Goal: Task Accomplishment & Management: Manage account settings

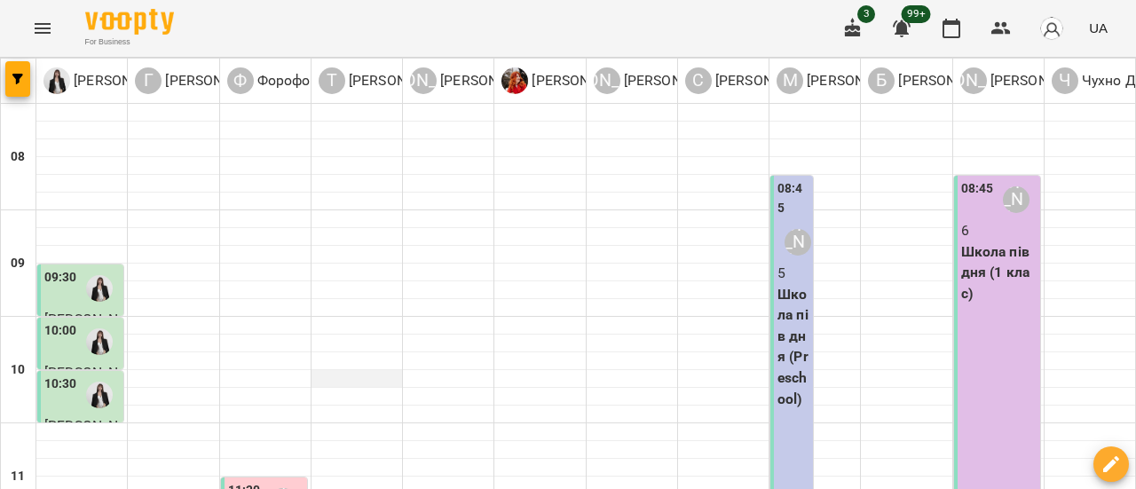
scroll to position [355, 0]
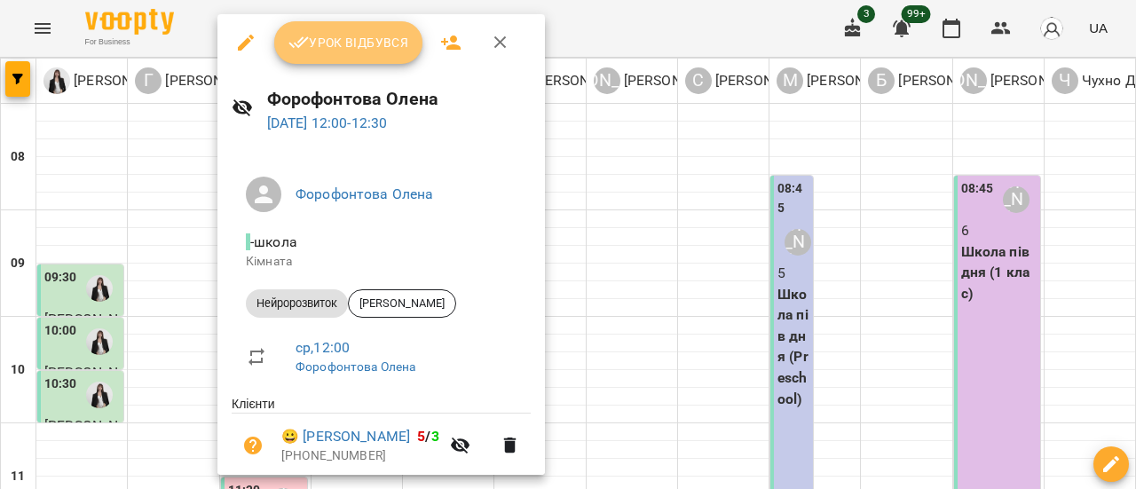
click at [374, 45] on span "Урок відбувся" at bounding box center [348, 42] width 121 height 21
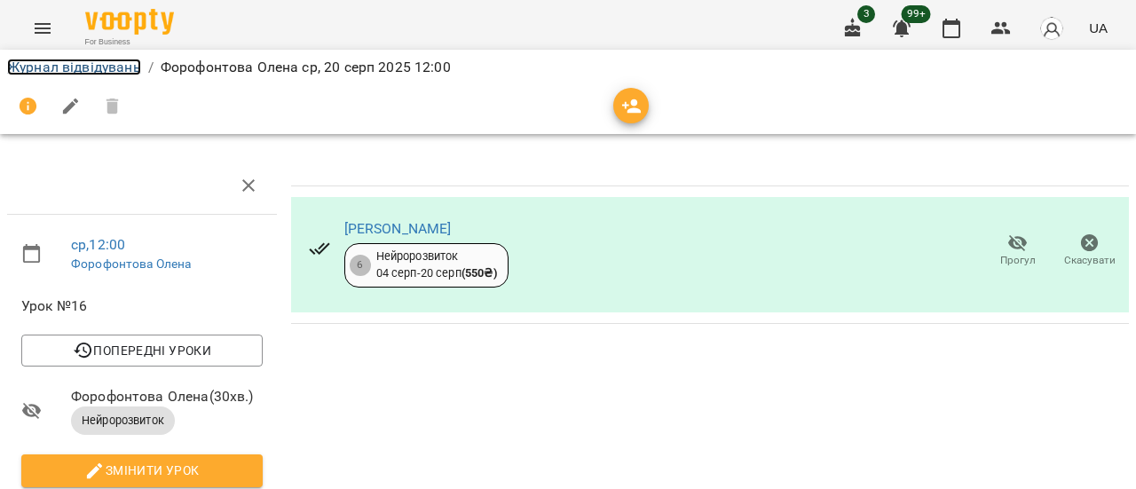
click at [76, 70] on link "Журнал відвідувань" at bounding box center [74, 67] width 134 height 17
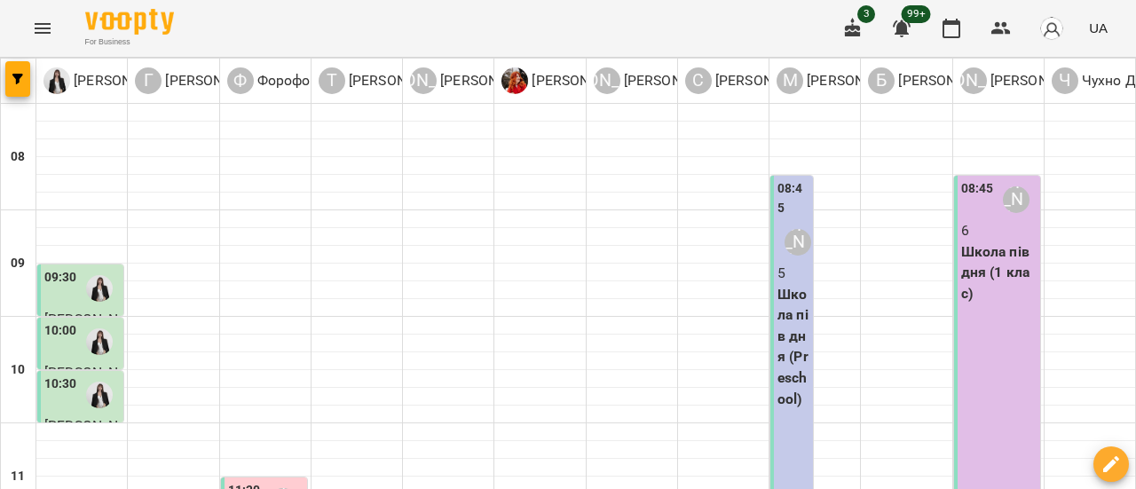
scroll to position [621, 0]
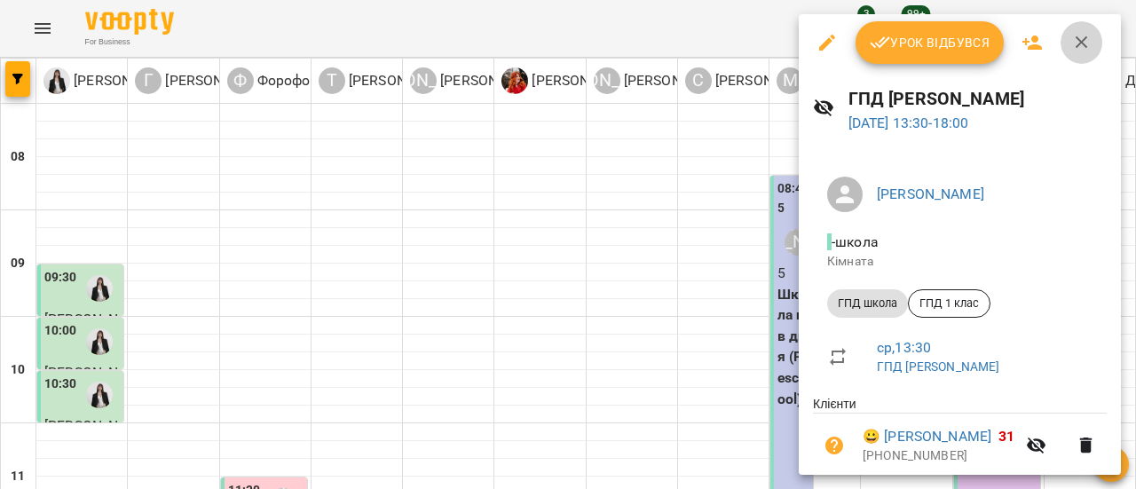
click at [1082, 40] on icon "button" at bounding box center [1081, 42] width 12 height 12
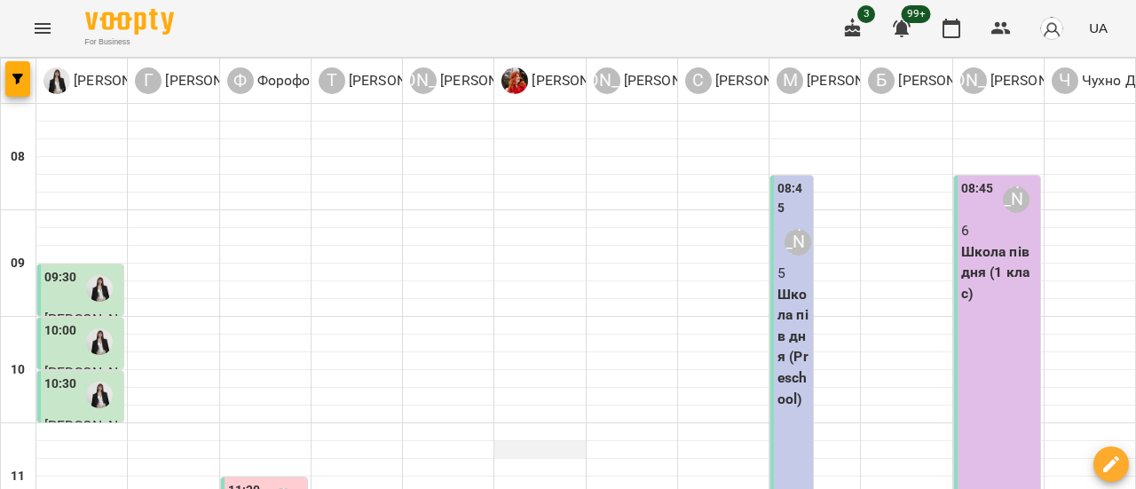
scroll to position [444, 0]
click at [32, 36] on icon "Menu" at bounding box center [42, 28] width 21 height 21
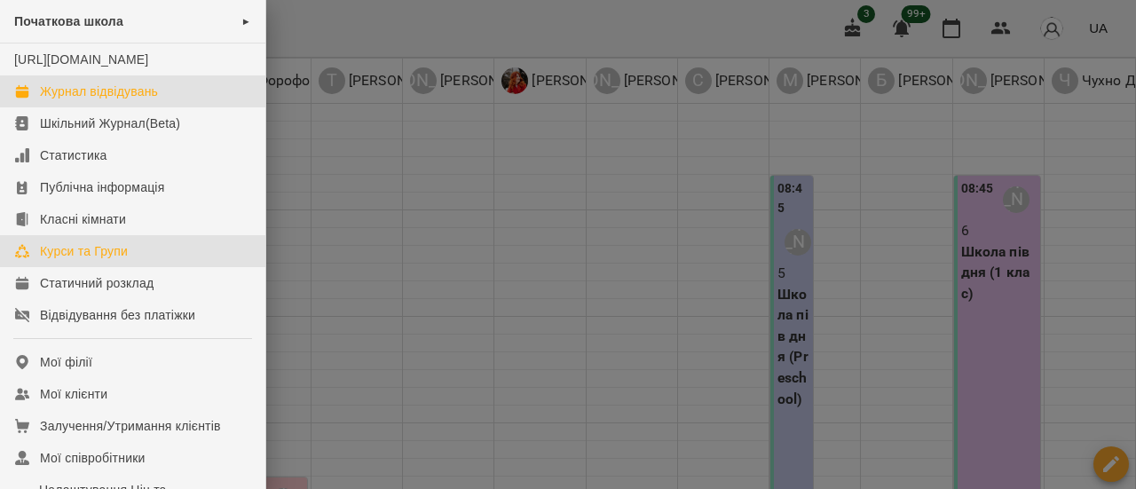
click at [60, 260] on div "Курси та Групи" at bounding box center [84, 251] width 88 height 18
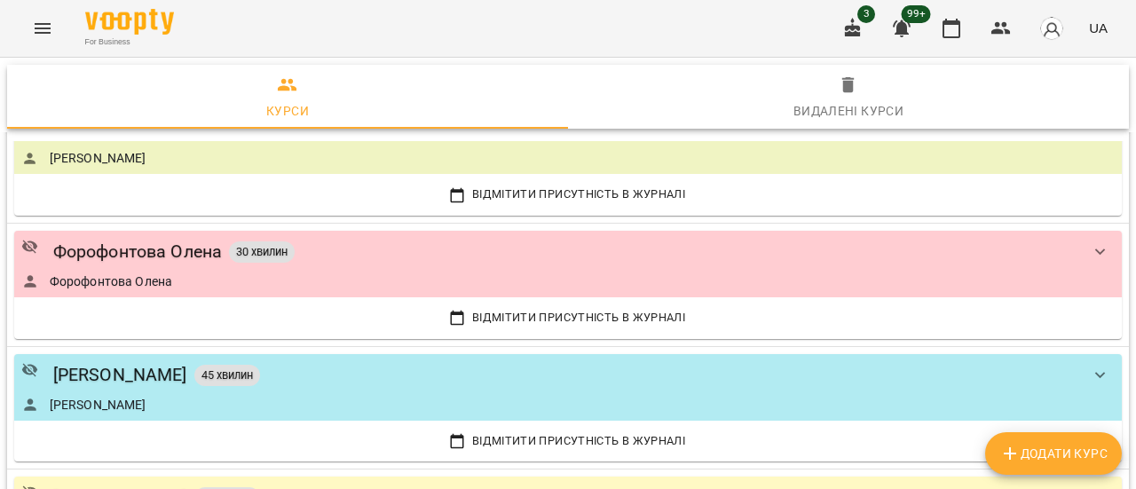
scroll to position [806, 0]
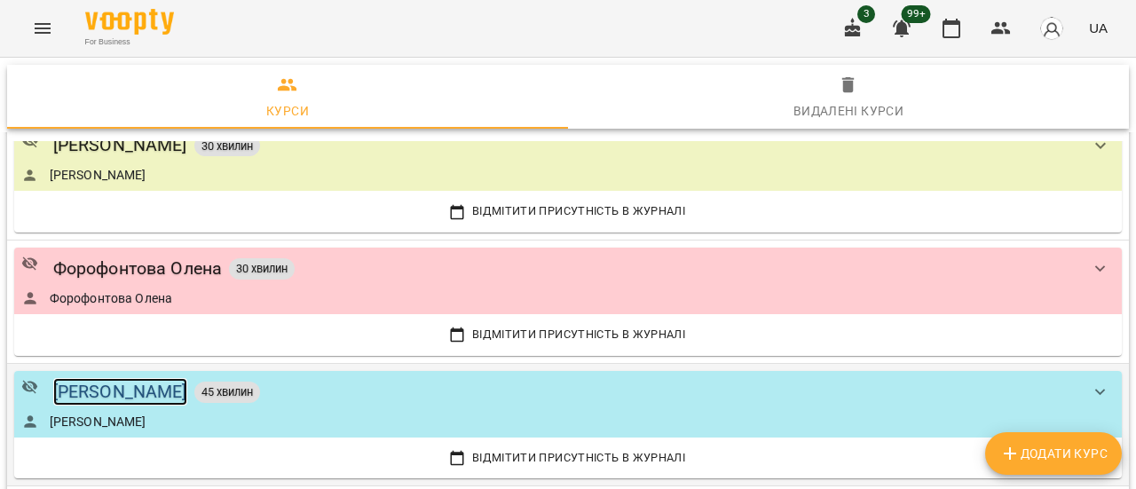
click at [155, 397] on div "[PERSON_NAME]" at bounding box center [120, 392] width 134 height 28
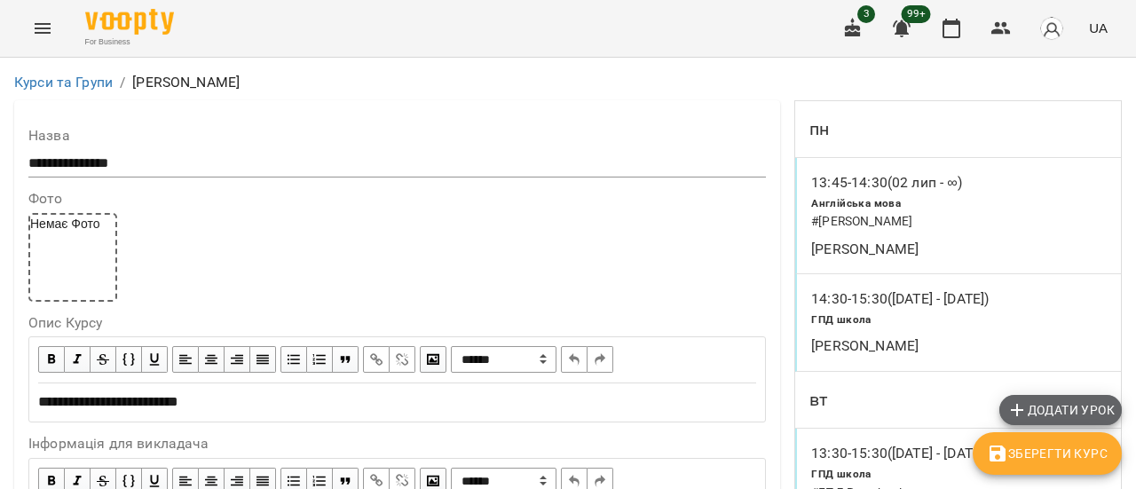
click at [1083, 405] on span "Додати урок" at bounding box center [1060, 409] width 108 height 21
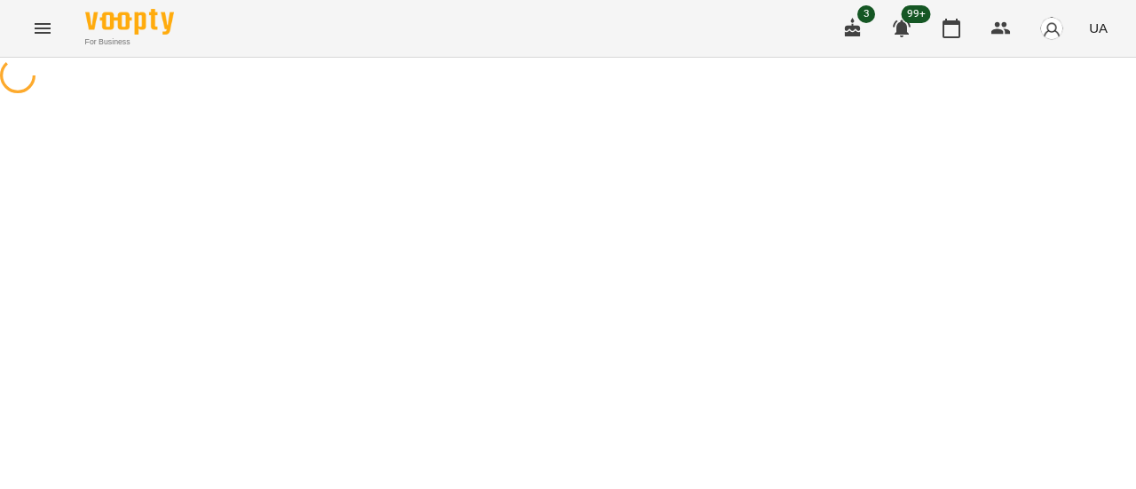
select select "**********"
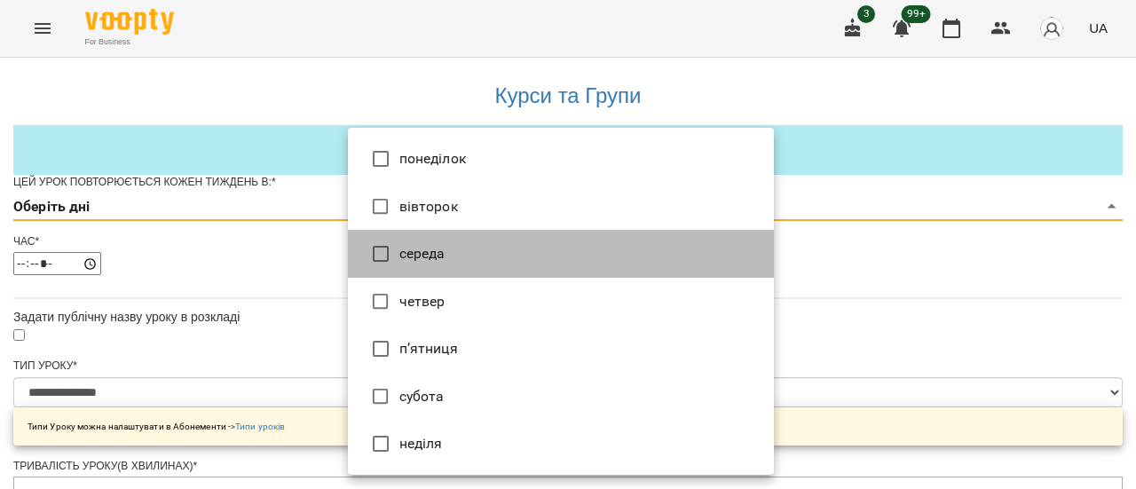
click at [405, 255] on li "середа" at bounding box center [561, 254] width 426 height 48
type input "*"
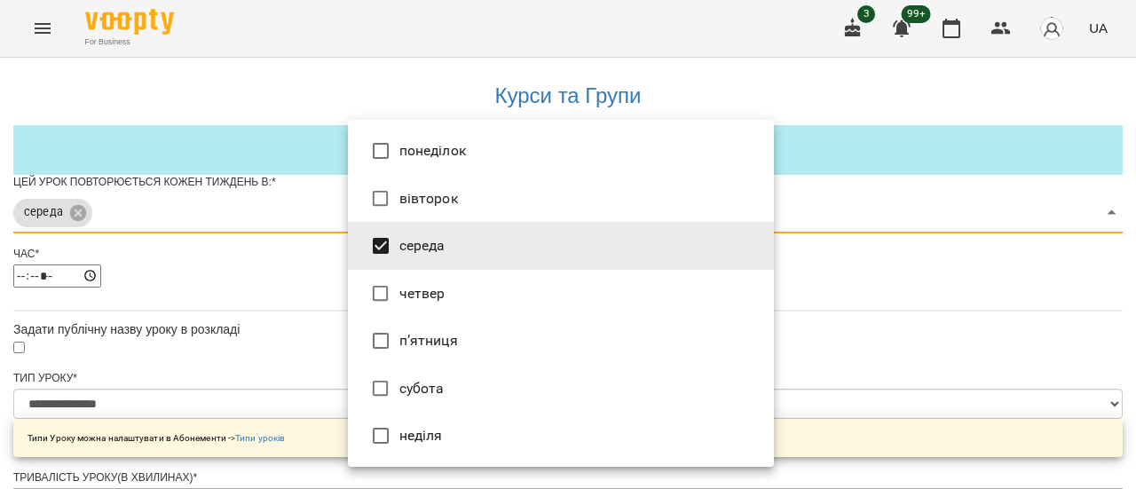
click at [923, 285] on div at bounding box center [568, 244] width 1136 height 489
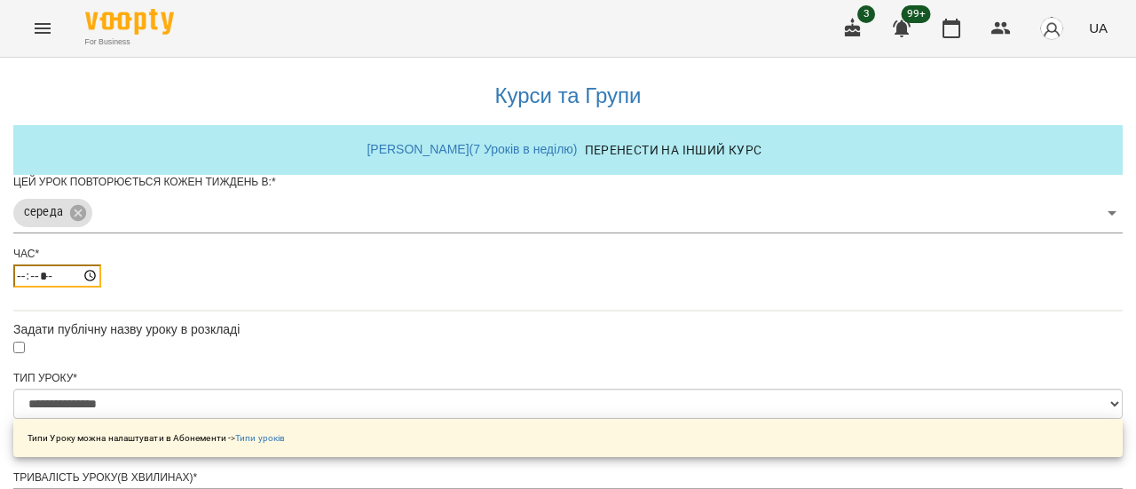
click at [101, 287] on input "*****" at bounding box center [57, 275] width 88 height 23
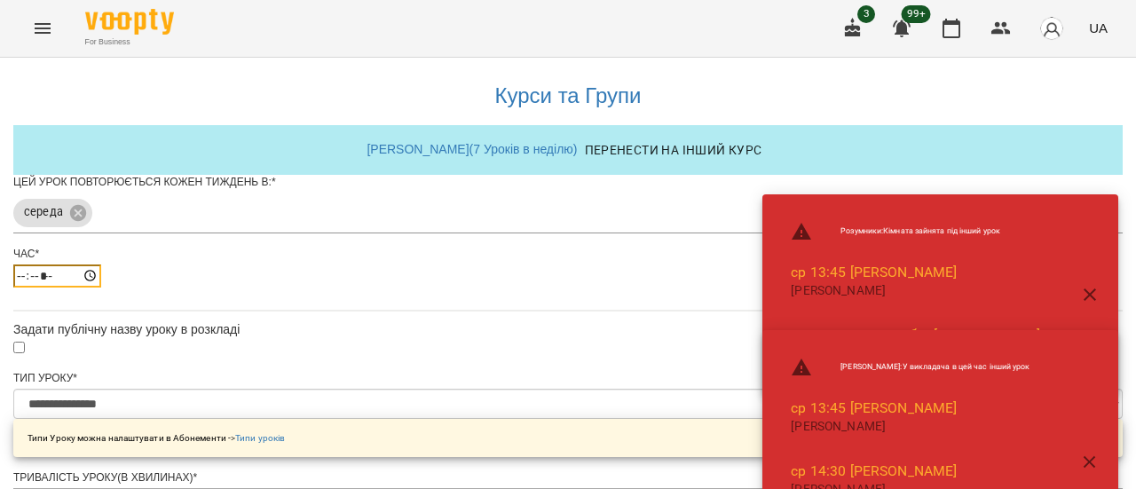
type input "*****"
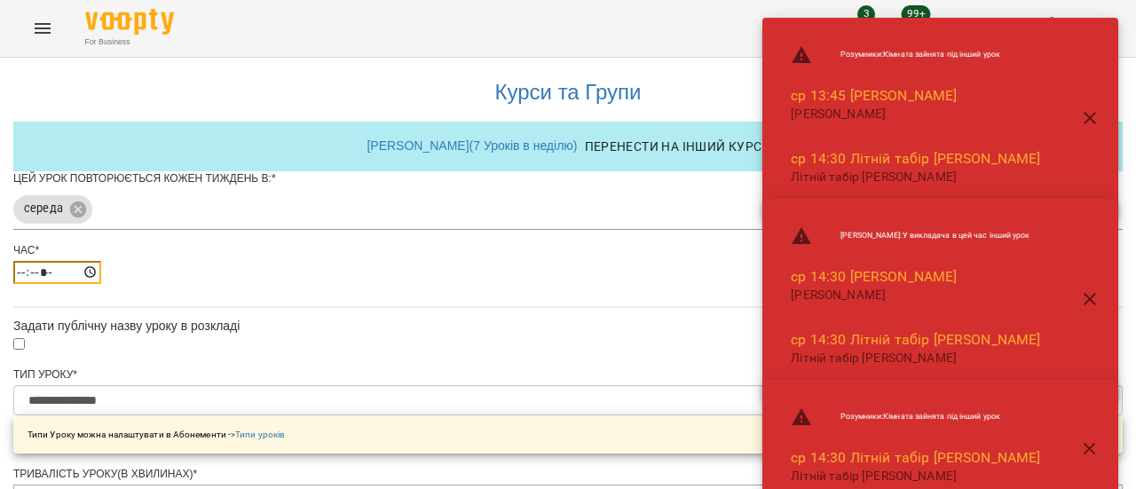
scroll to position [266, 0]
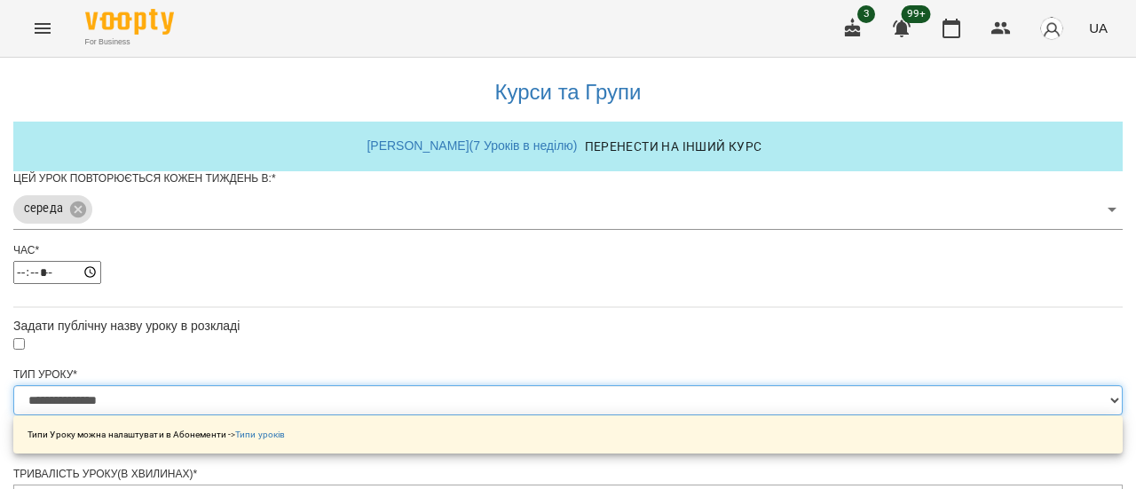
click at [758, 385] on select "**********" at bounding box center [567, 400] width 1109 height 30
select select "*********"
click at [348, 385] on select "**********" at bounding box center [567, 400] width 1109 height 30
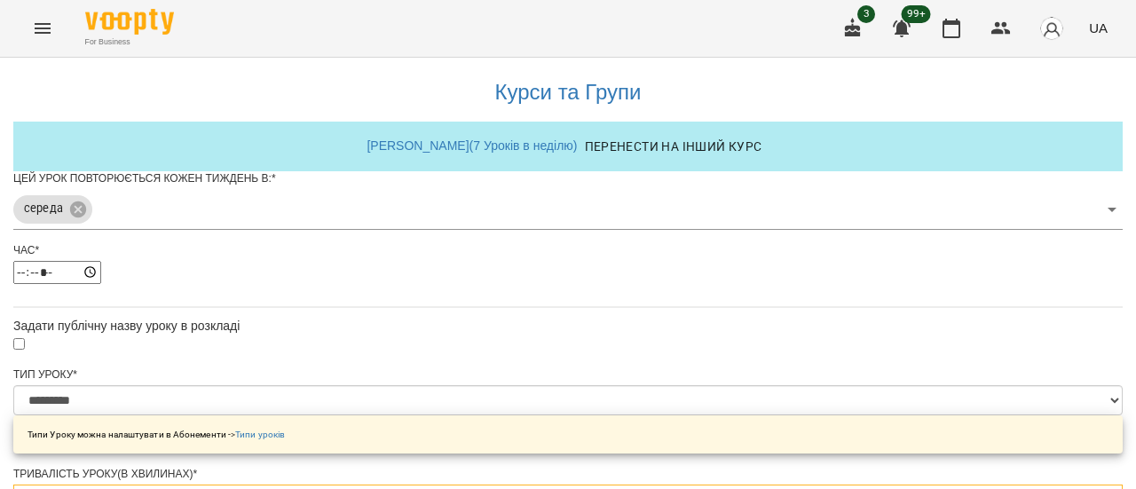
type input "*"
type input "**"
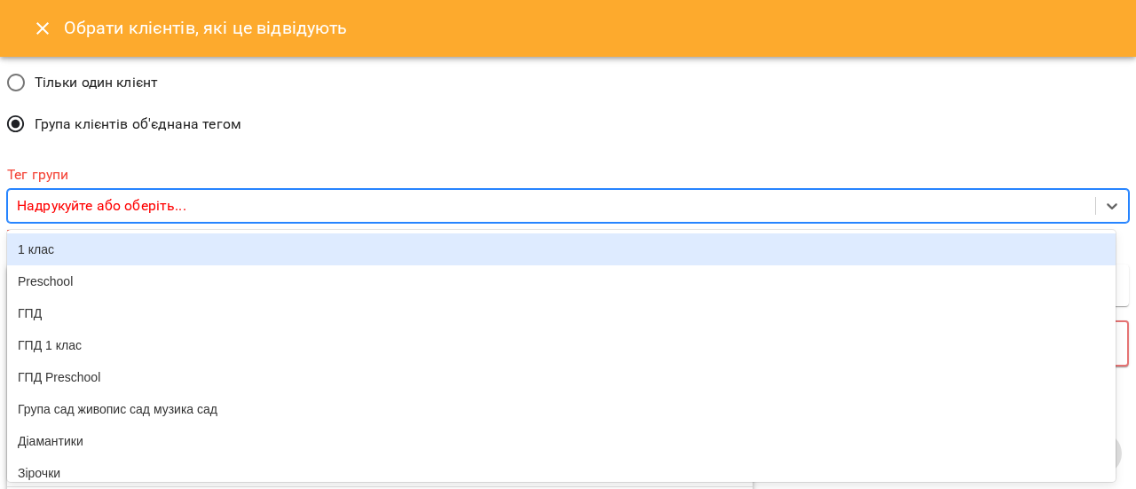
click at [164, 205] on p "Надрукуйте або оберіть..." at bounding box center [101, 205] width 169 height 21
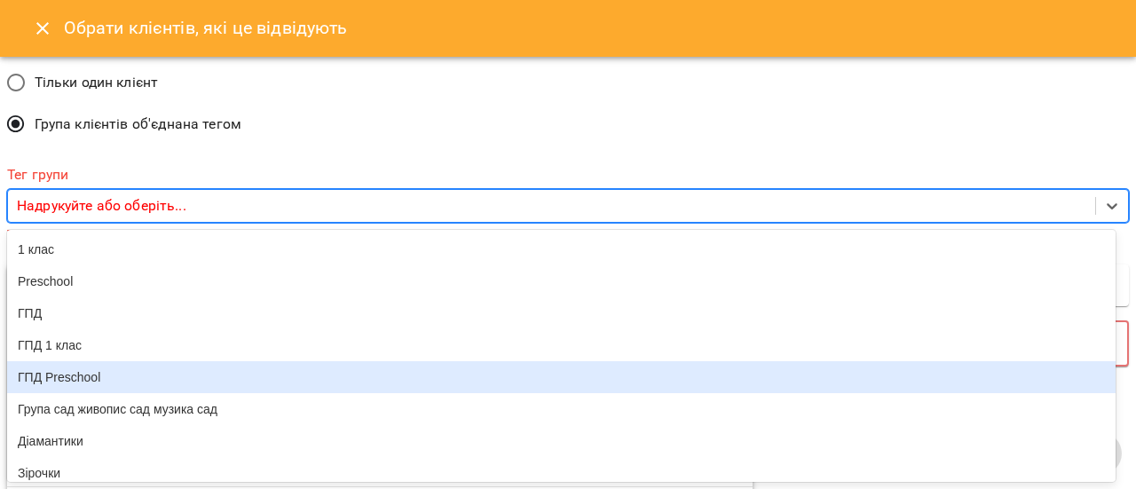
click at [112, 380] on div "1 клас Preschool ГПД ГПД 1 клас ГПД Preschool Група сад живопис сад музика сад …" at bounding box center [561, 356] width 1108 height 252
click at [117, 383] on div "ГПД Preschool" at bounding box center [561, 377] width 1108 height 32
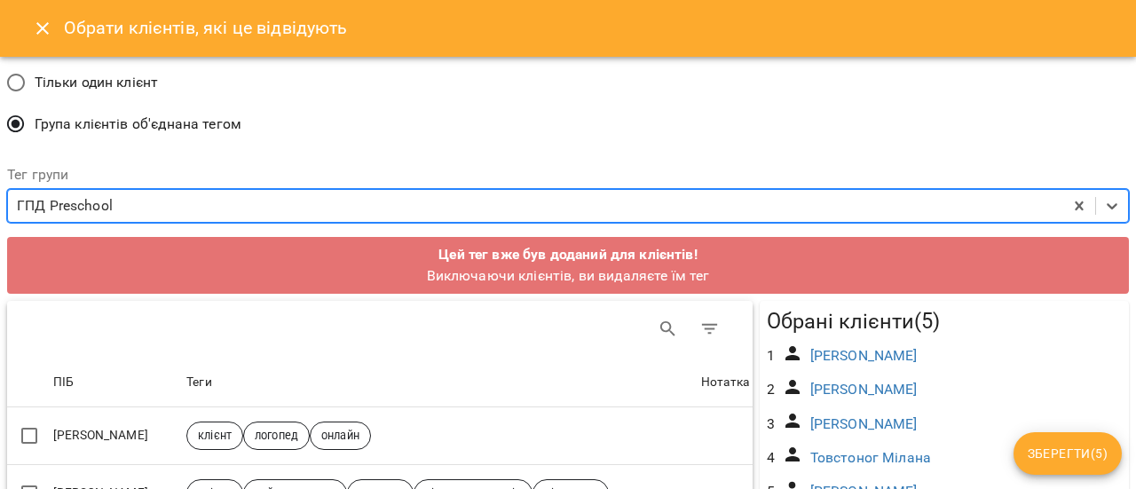
click at [1075, 454] on span "Зберегти ( 5 )" at bounding box center [1067, 453] width 80 height 21
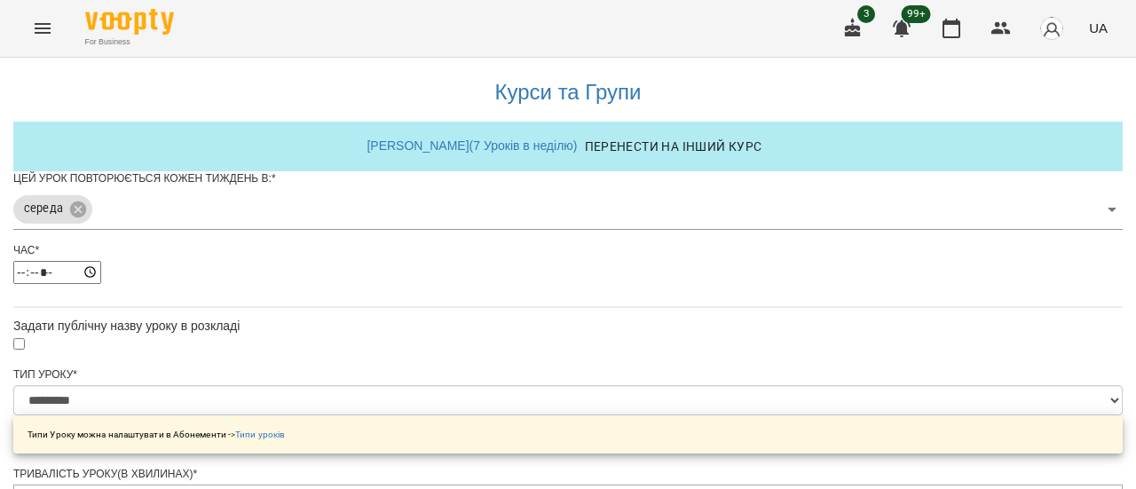
scroll to position [887, 0]
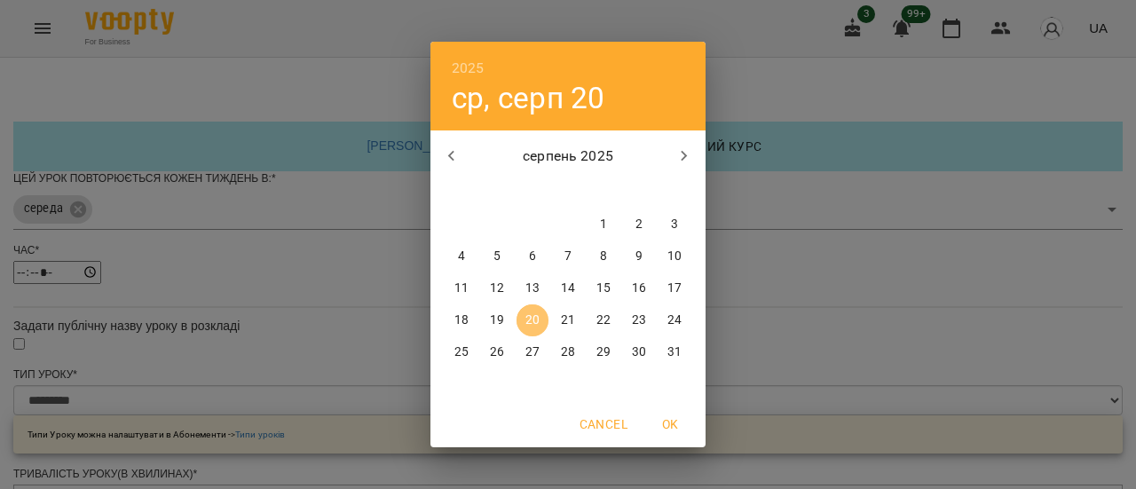
click at [531, 315] on p "20" at bounding box center [532, 320] width 14 height 18
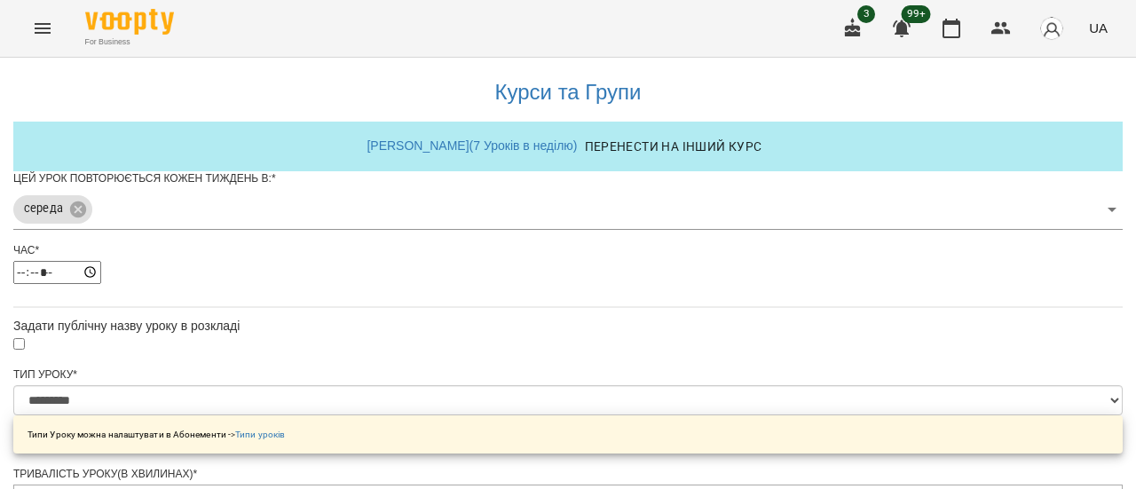
scroll to position [937, 0]
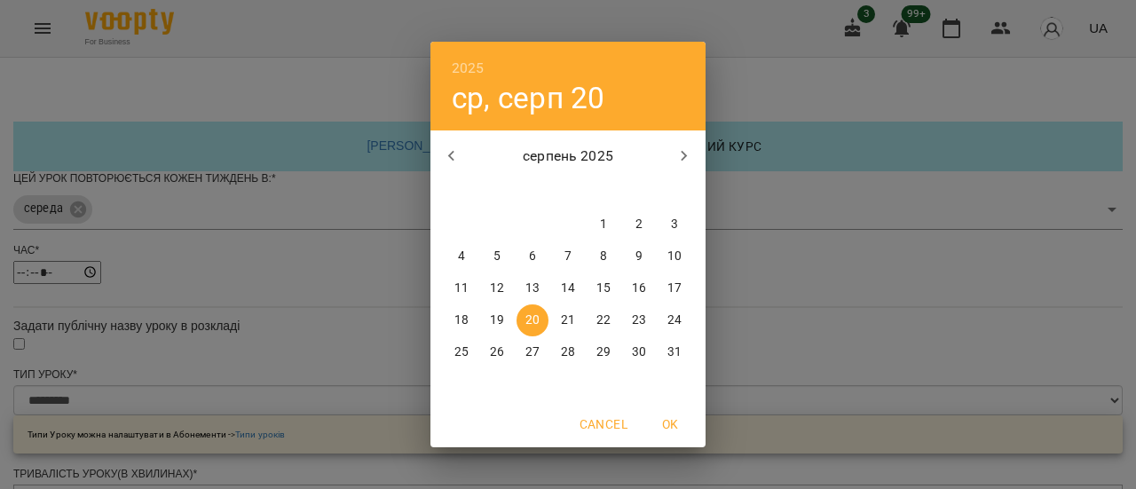
click at [533, 320] on p "20" at bounding box center [532, 320] width 14 height 18
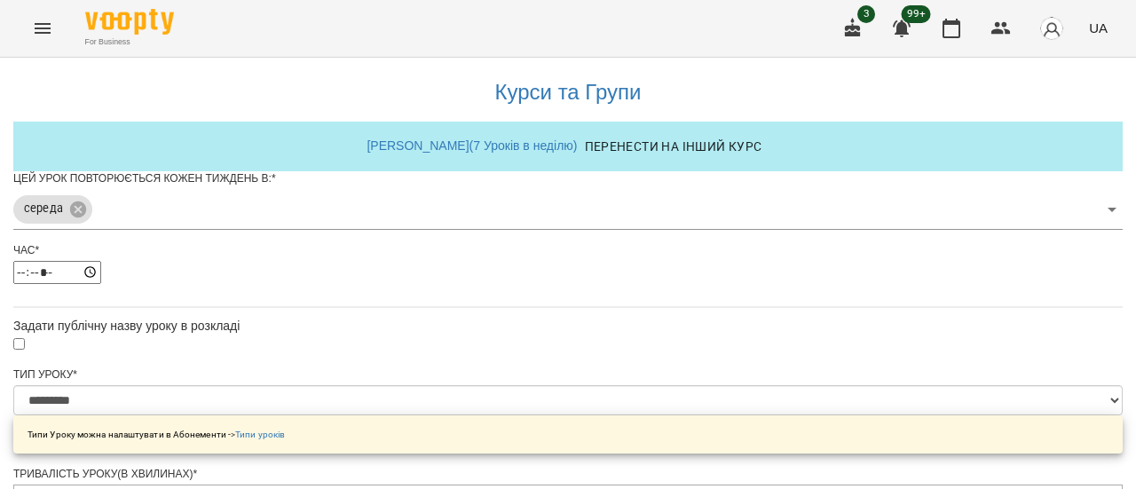
scroll to position [1000, 0]
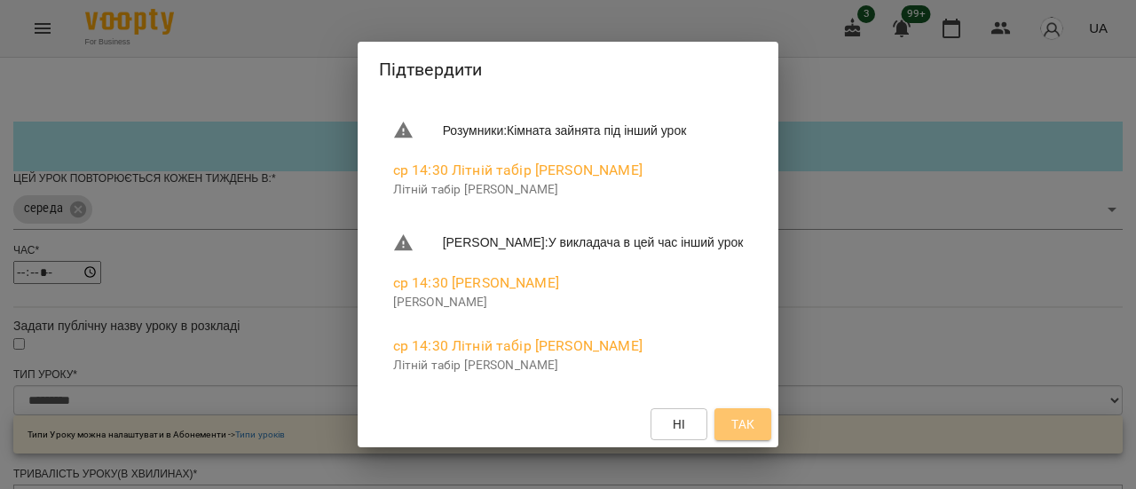
click at [754, 420] on span "Так" at bounding box center [742, 423] width 23 height 21
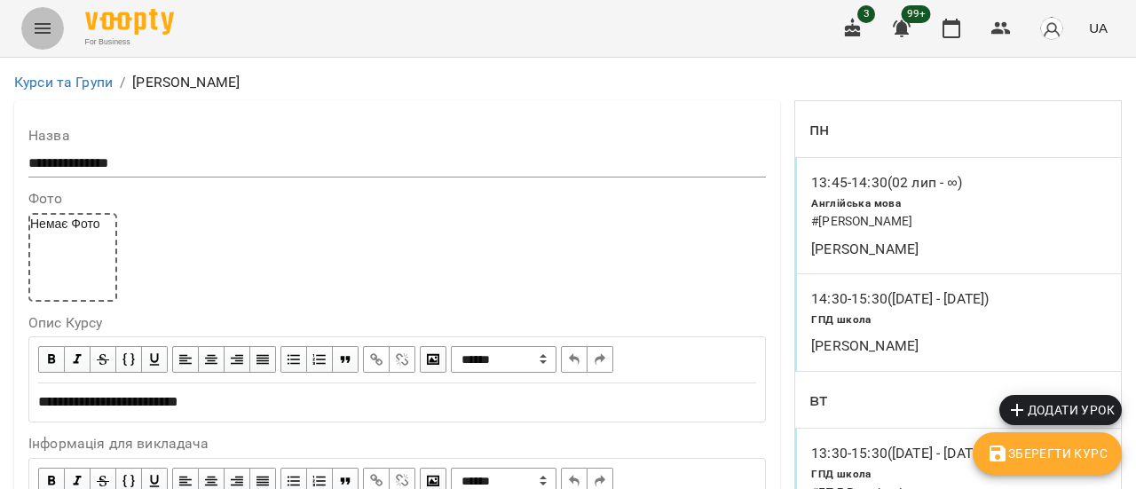
click at [41, 35] on icon "Menu" at bounding box center [42, 28] width 21 height 21
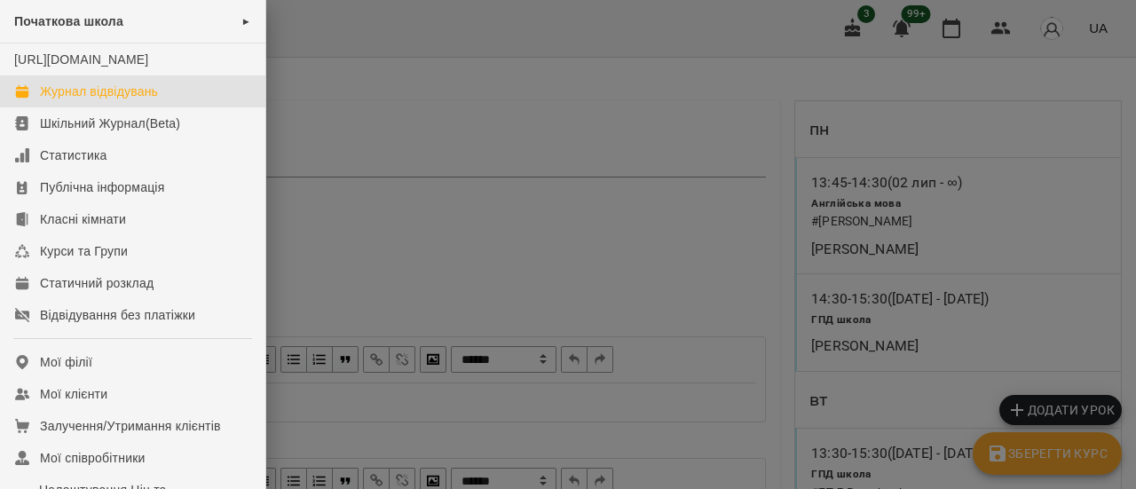
click at [75, 107] on link "Журнал відвідувань" at bounding box center [132, 91] width 265 height 32
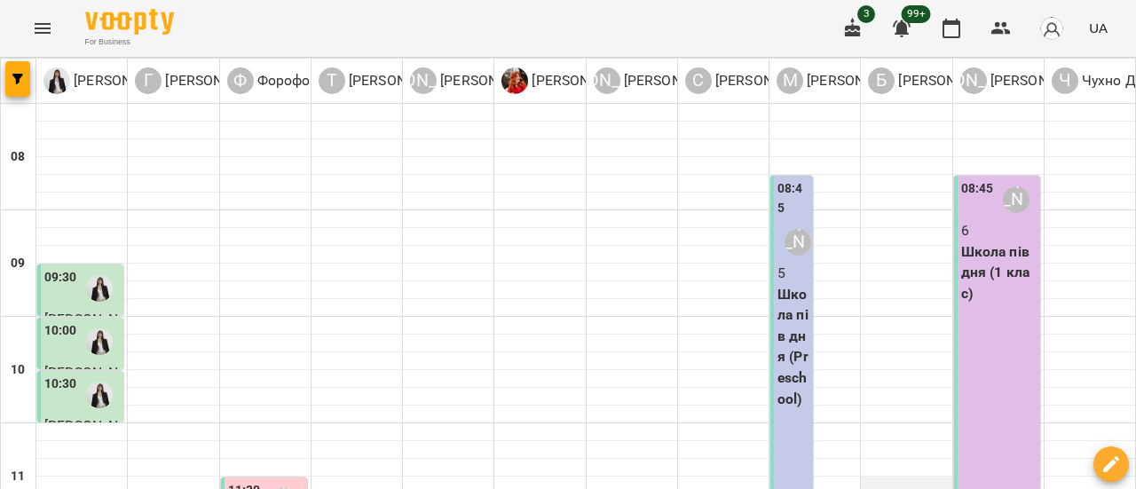
scroll to position [532, 0]
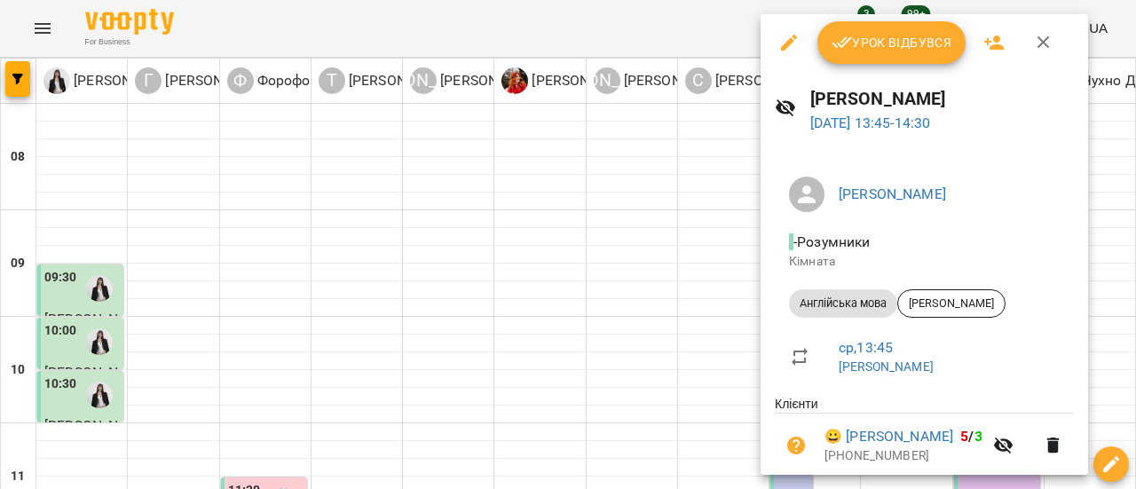
click at [1037, 37] on icon "button" at bounding box center [1043, 42] width 12 height 12
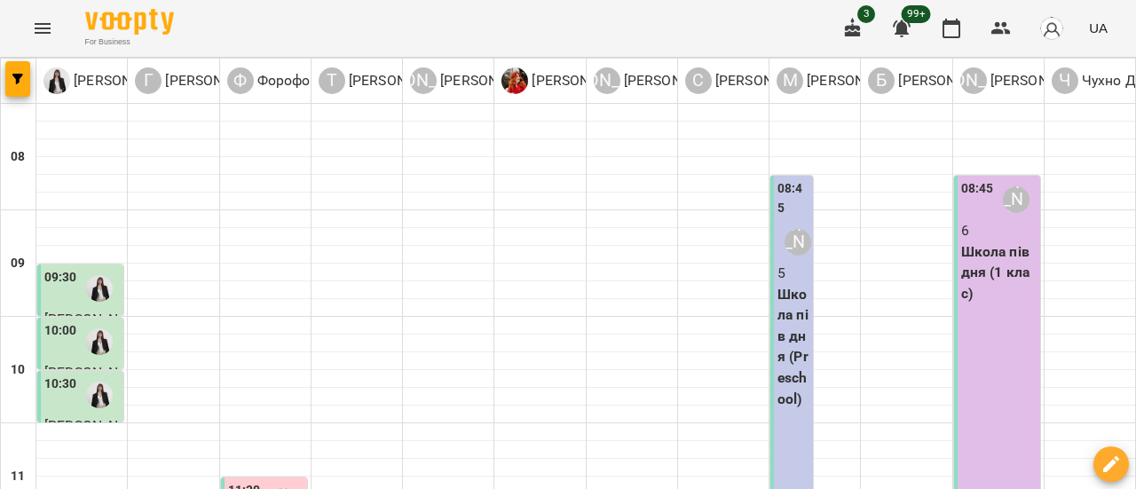
scroll to position [710, 0]
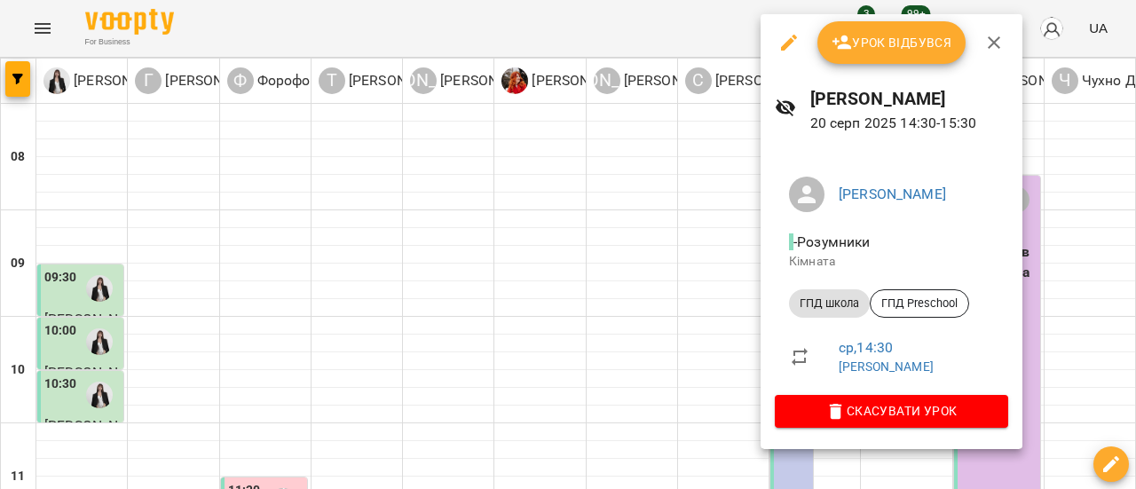
click at [898, 46] on span "Урок відбувся" at bounding box center [891, 42] width 121 height 21
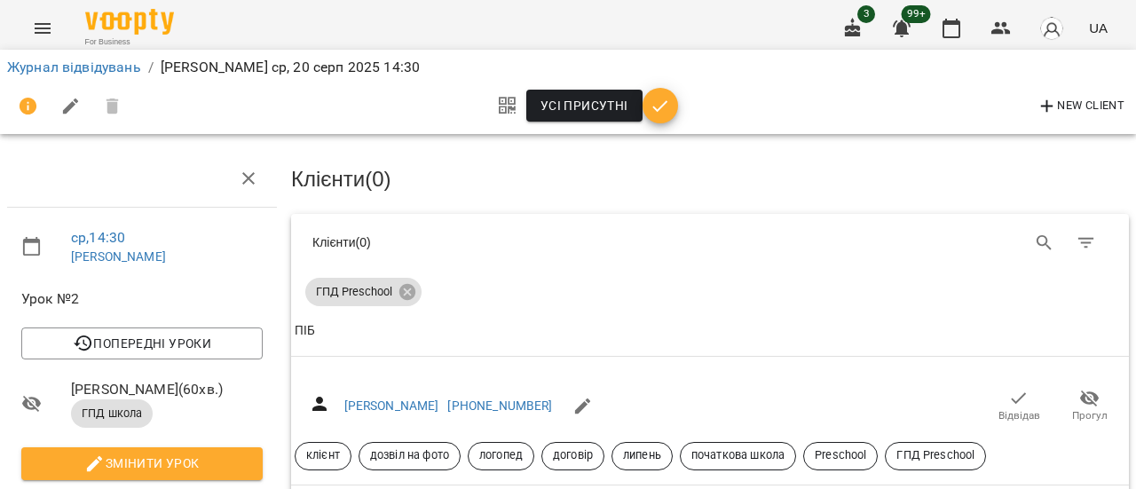
scroll to position [177, 0]
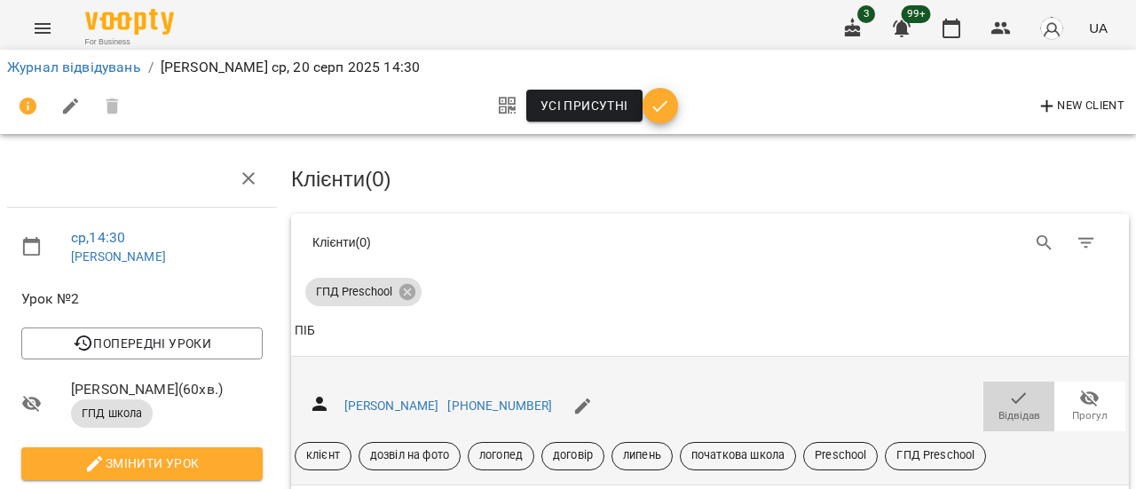
click at [1008, 388] on icon "button" at bounding box center [1018, 398] width 21 height 21
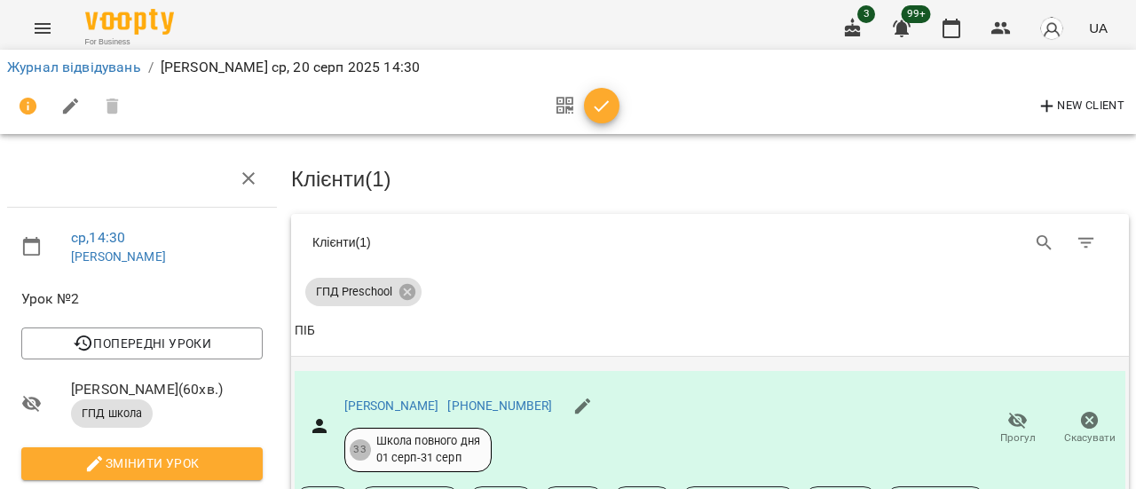
scroll to position [355, 0]
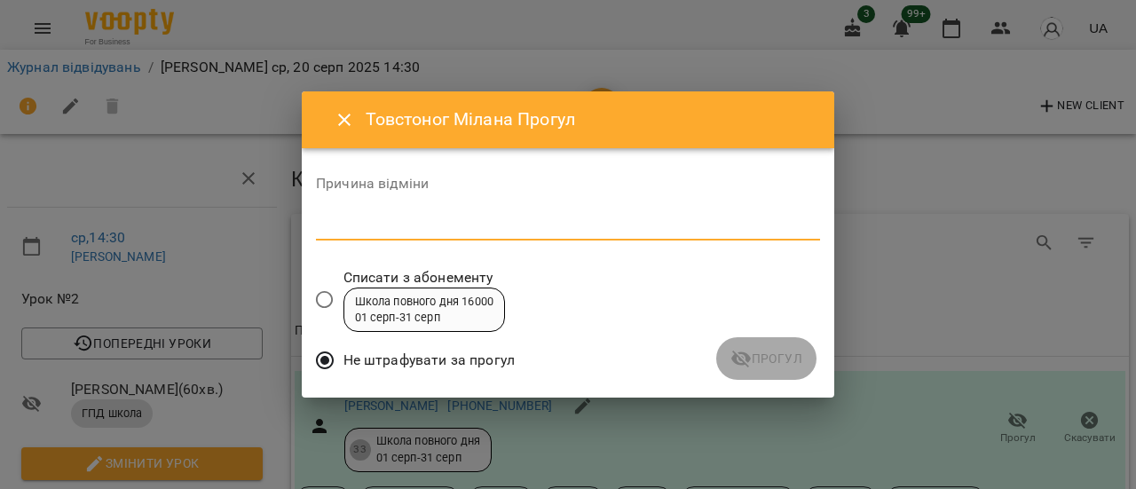
drag, startPoint x: 362, startPoint y: 220, endPoint x: 579, endPoint y: 217, distance: 217.4
click at [365, 217] on textarea at bounding box center [568, 225] width 504 height 17
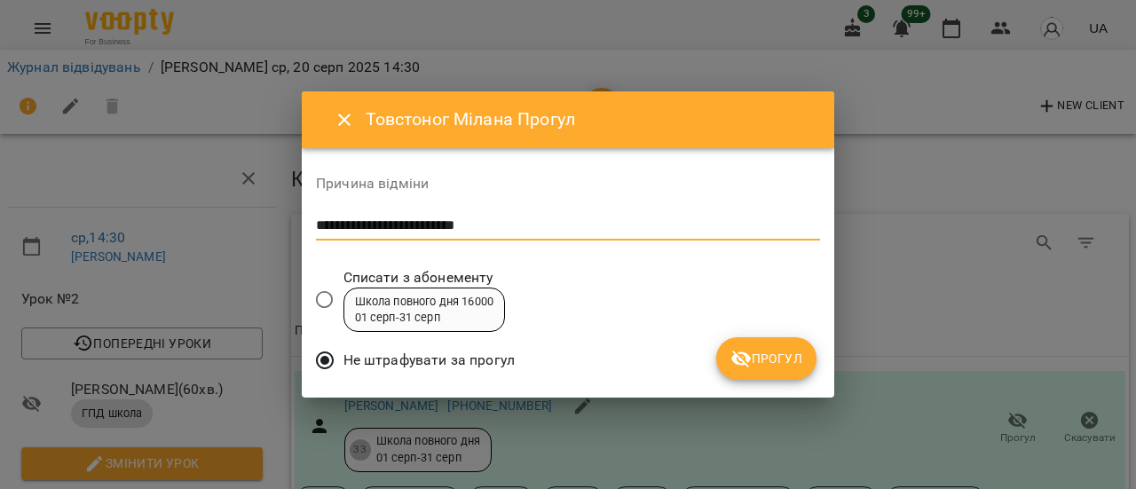
type textarea "**********"
click at [761, 359] on span "Прогул" at bounding box center [766, 358] width 72 height 21
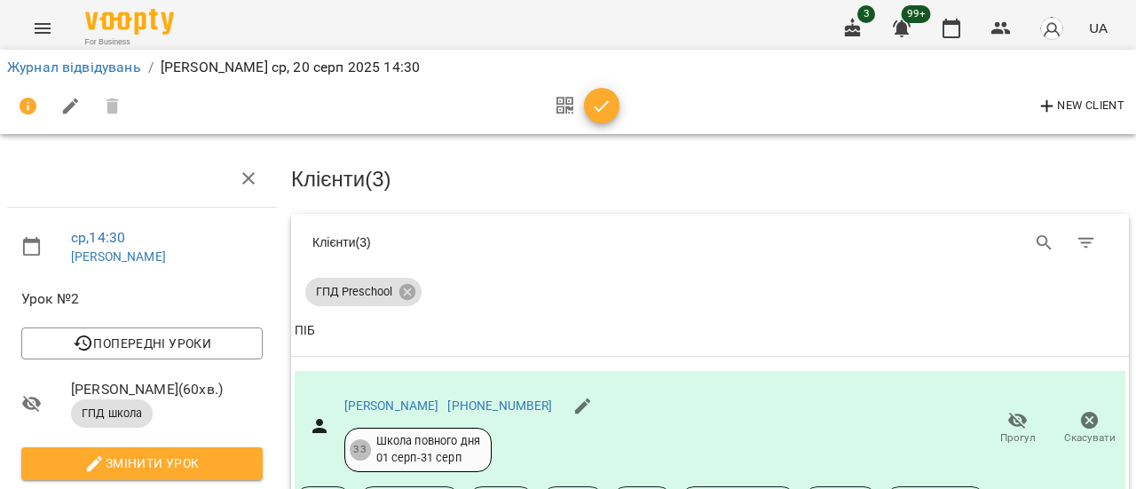
scroll to position [730, 0]
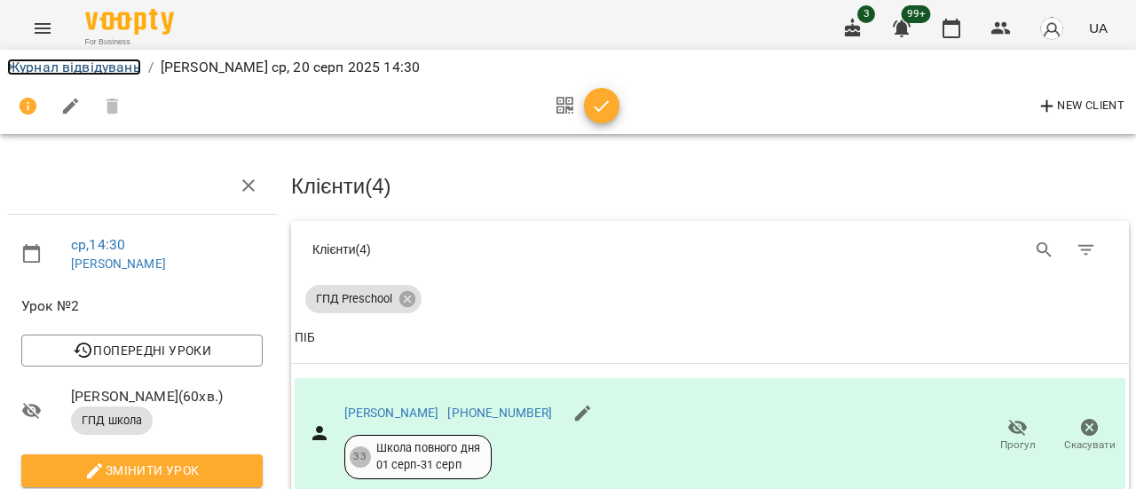
click at [98, 68] on link "Журнал відвідувань" at bounding box center [74, 67] width 134 height 17
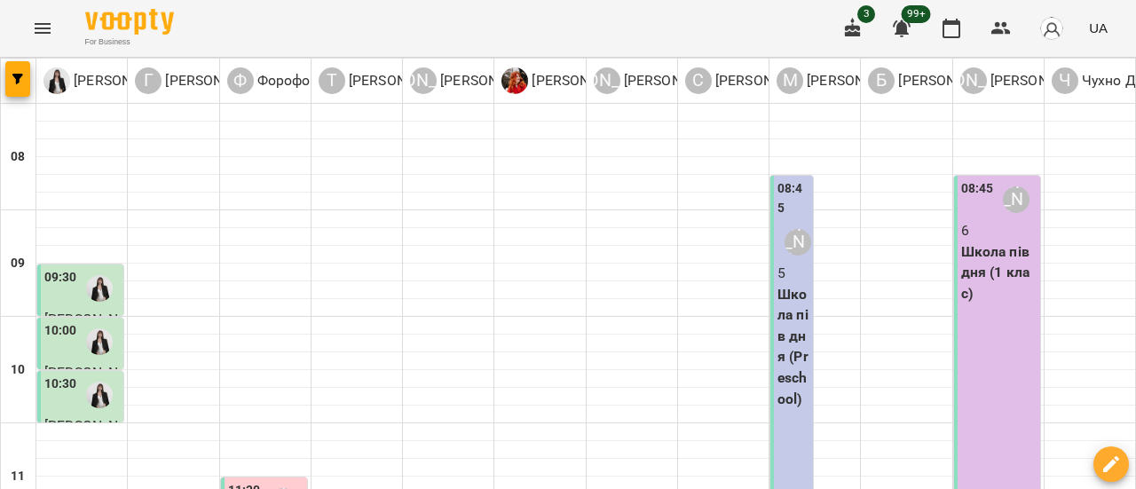
scroll to position [532, 0]
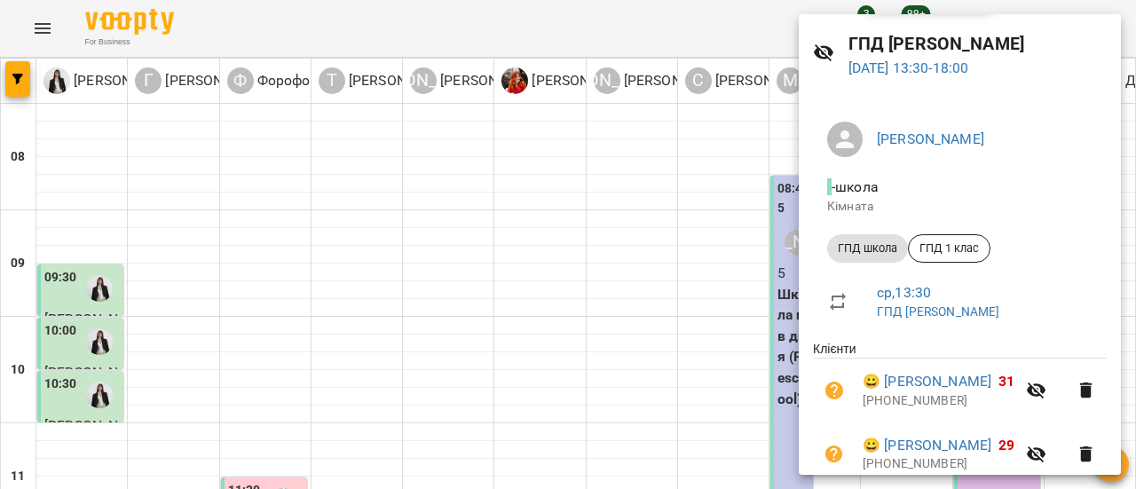
scroll to position [0, 0]
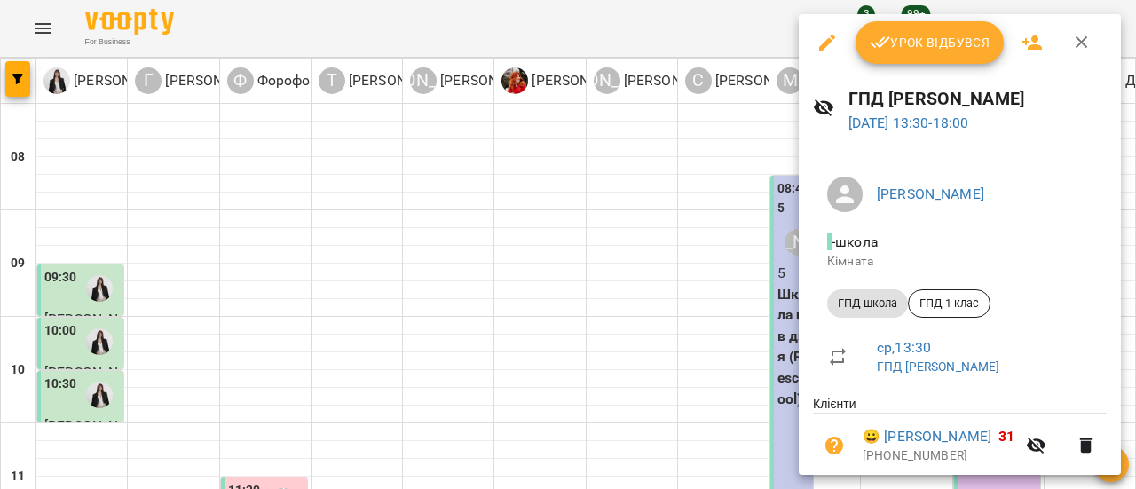
click at [822, 49] on icon "button" at bounding box center [827, 43] width 16 height 16
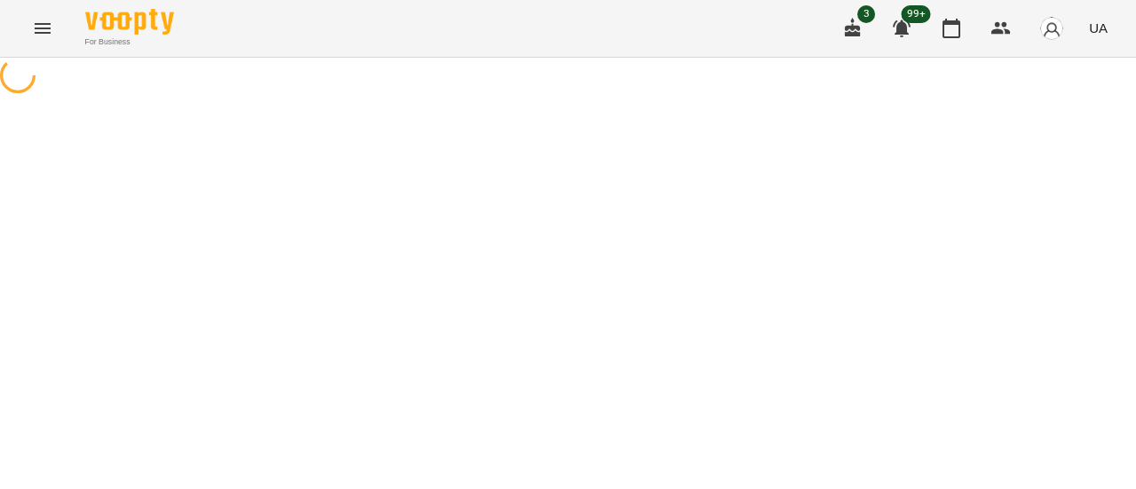
select select "*********"
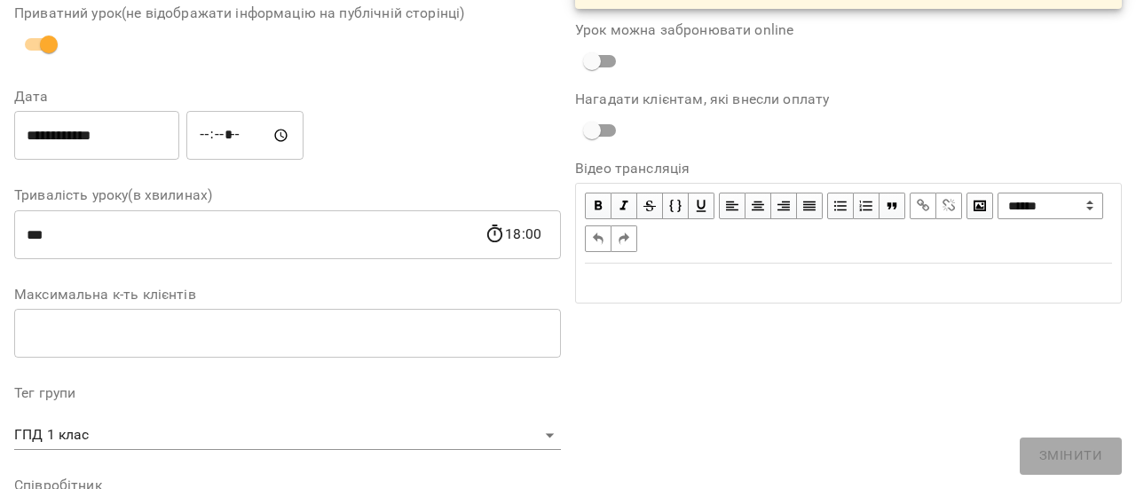
scroll to position [355, 0]
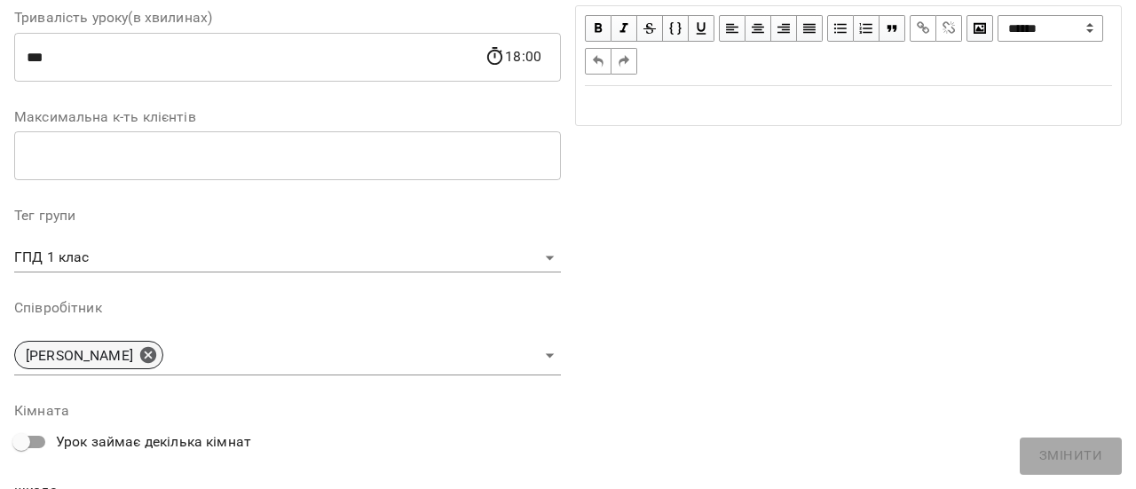
click at [154, 356] on icon at bounding box center [148, 355] width 20 height 20
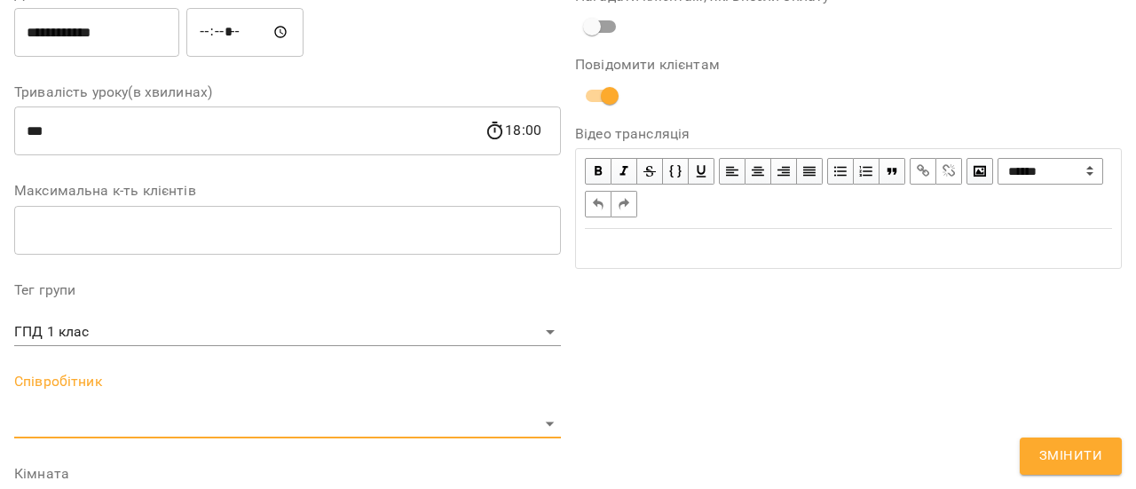
scroll to position [429, 0]
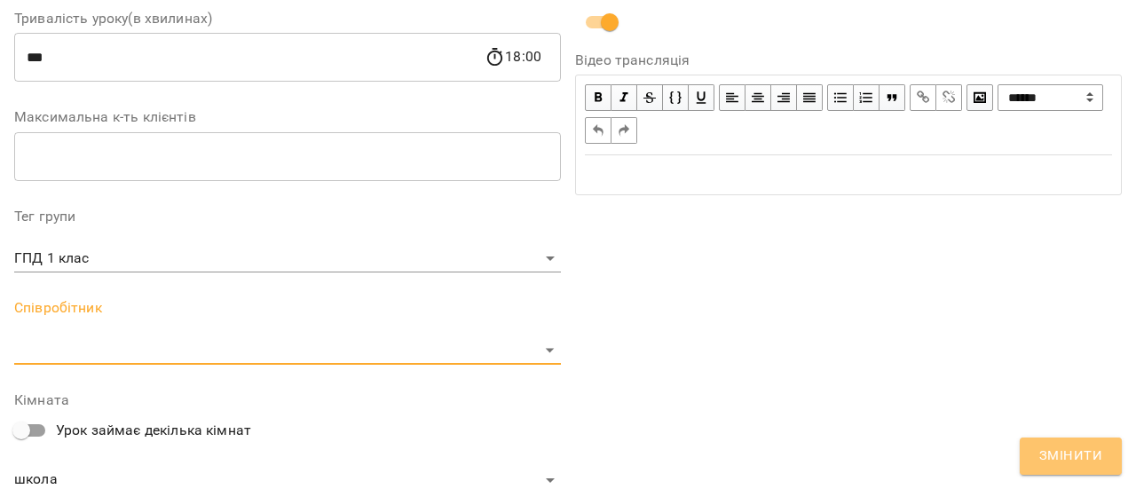
click at [1038, 454] on button "Змінити" at bounding box center [1071, 455] width 102 height 37
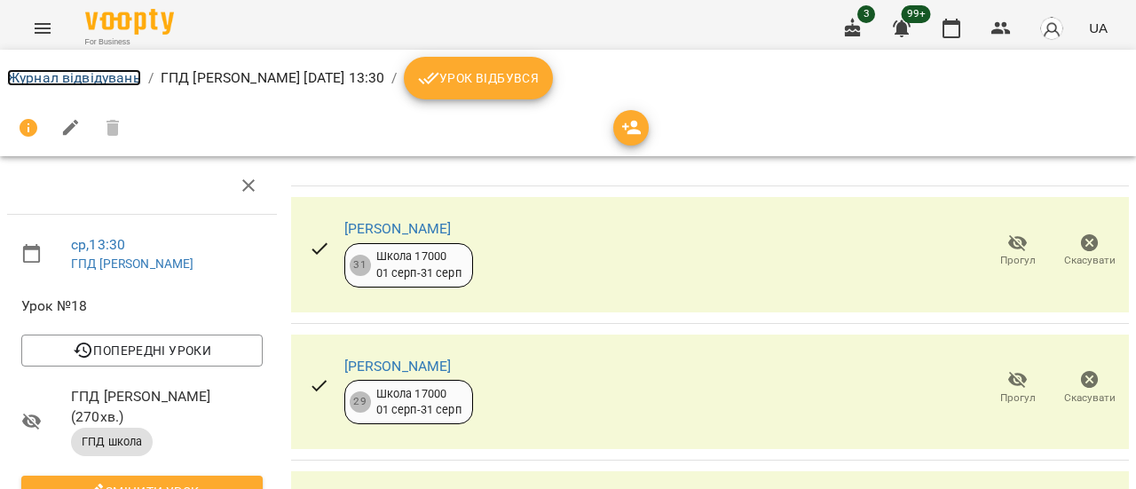
click at [104, 83] on link "Журнал відвідувань" at bounding box center [74, 77] width 134 height 17
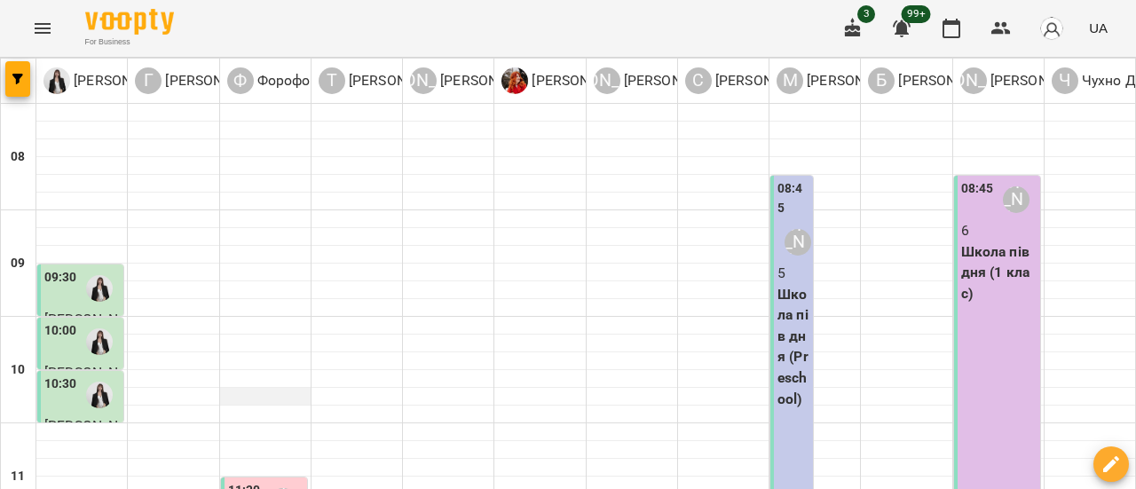
scroll to position [266, 0]
click at [42, 26] on icon "Menu" at bounding box center [42, 28] width 21 height 21
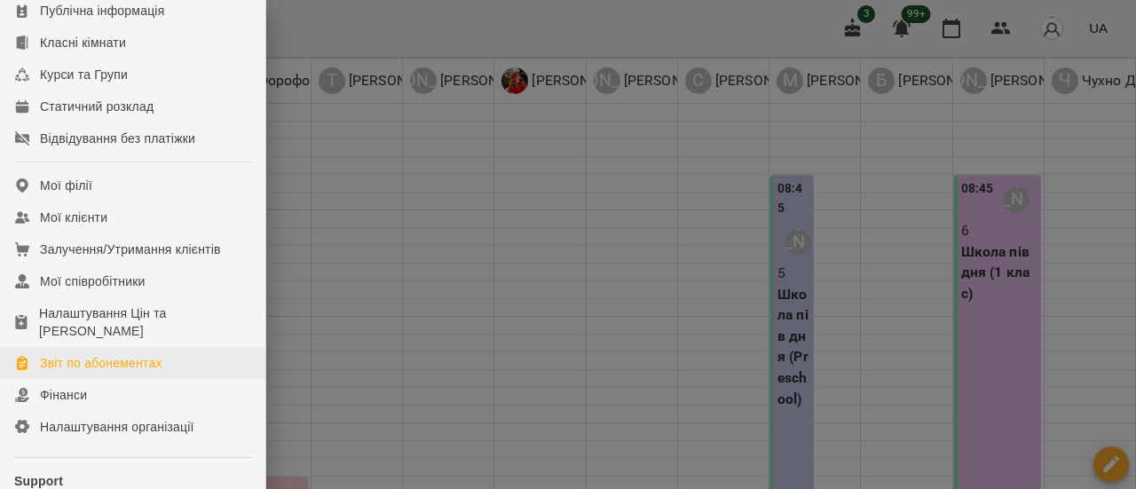
scroll to position [177, 0]
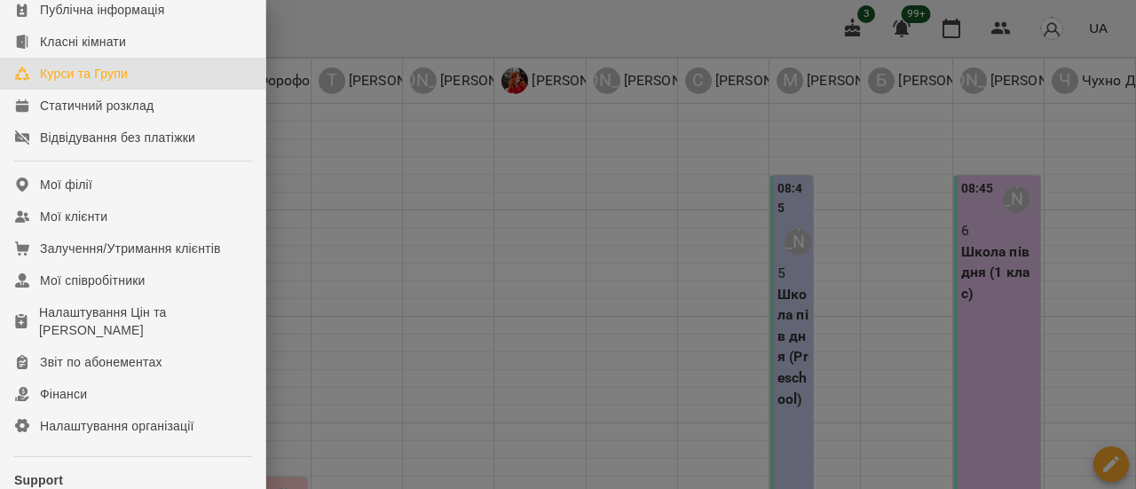
click at [89, 83] on div "Курси та Групи" at bounding box center [84, 74] width 88 height 18
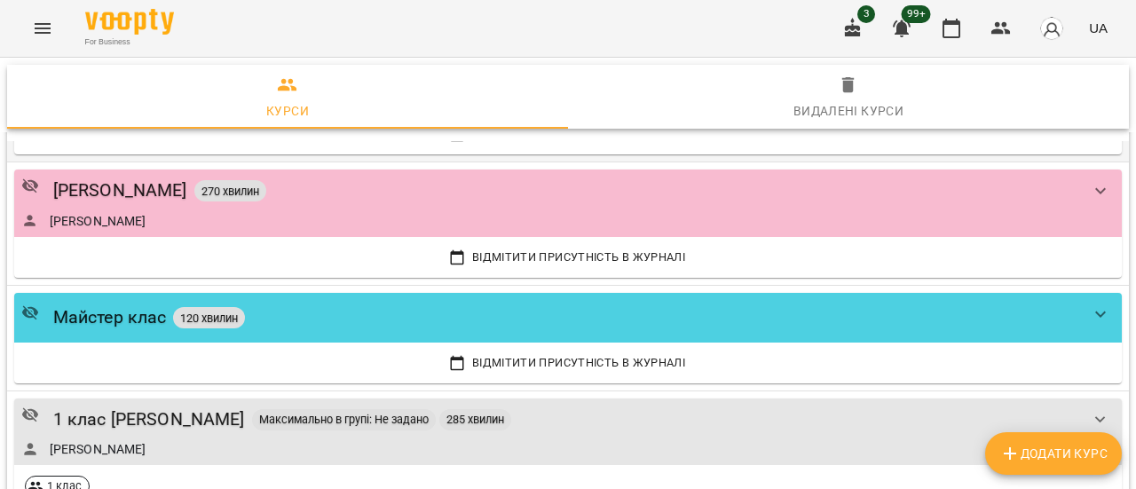
scroll to position [2928, 0]
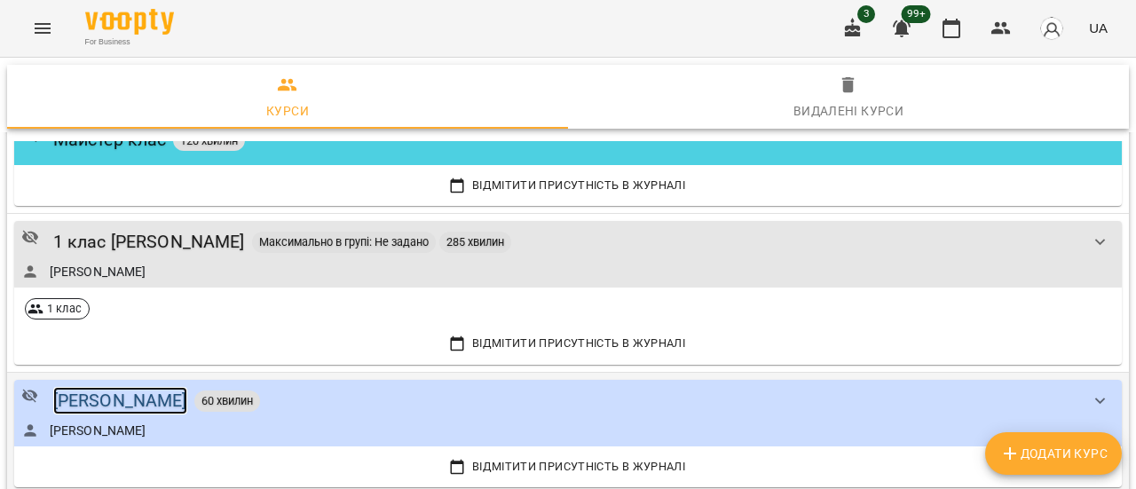
click at [138, 389] on div "[PERSON_NAME]" at bounding box center [120, 401] width 134 height 28
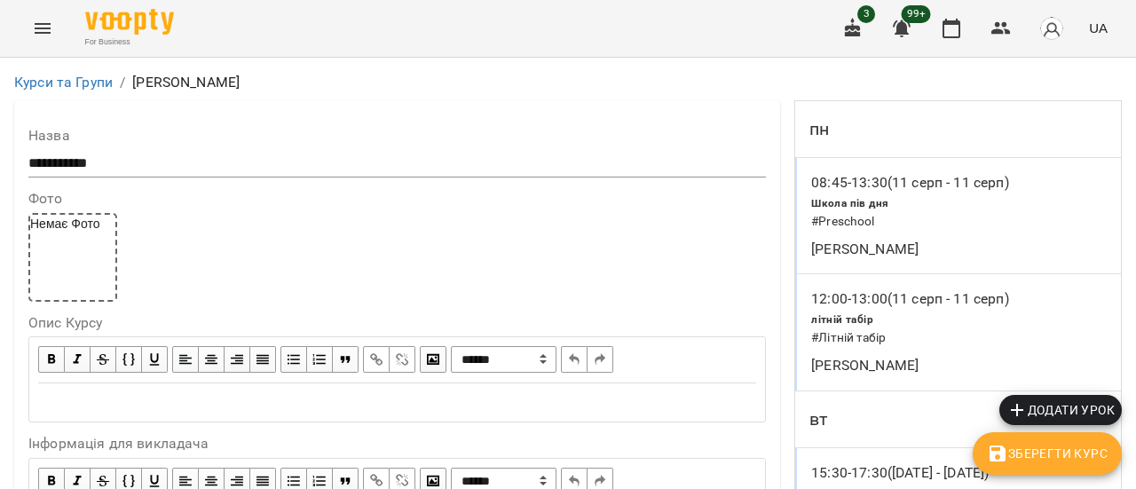
scroll to position [377, 0]
click at [1090, 413] on span "Додати урок" at bounding box center [1060, 409] width 108 height 21
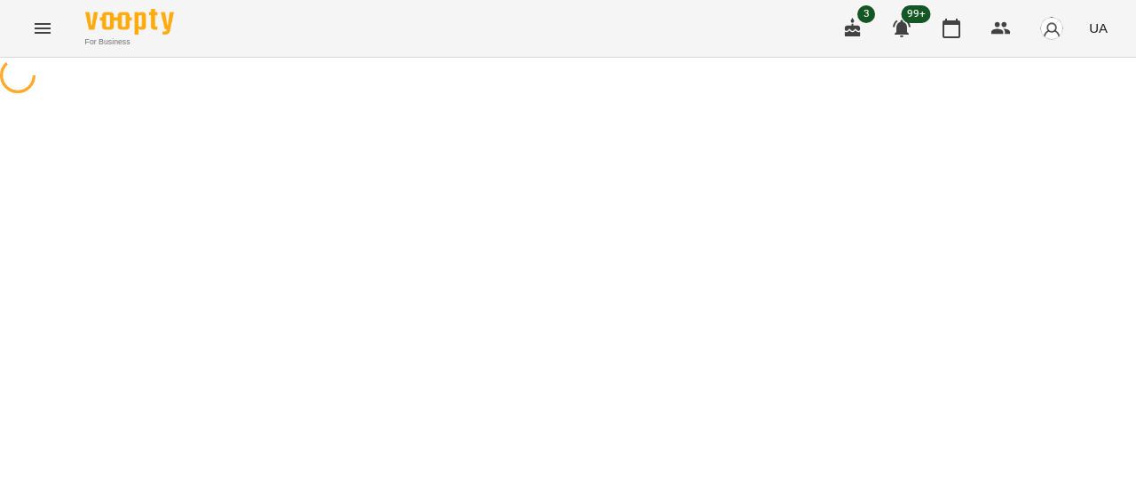
select select "********"
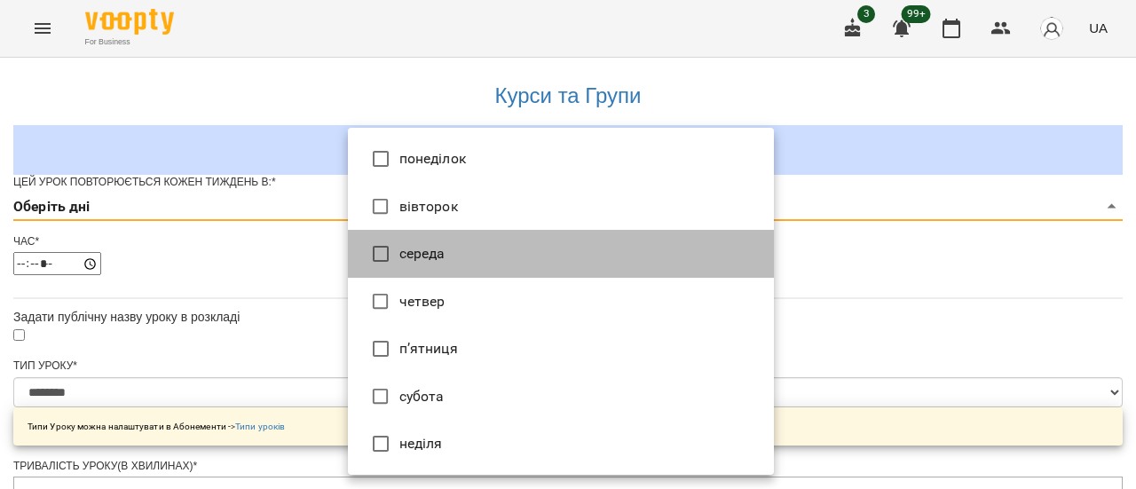
click at [461, 250] on li "середа" at bounding box center [561, 254] width 426 height 48
type input "*"
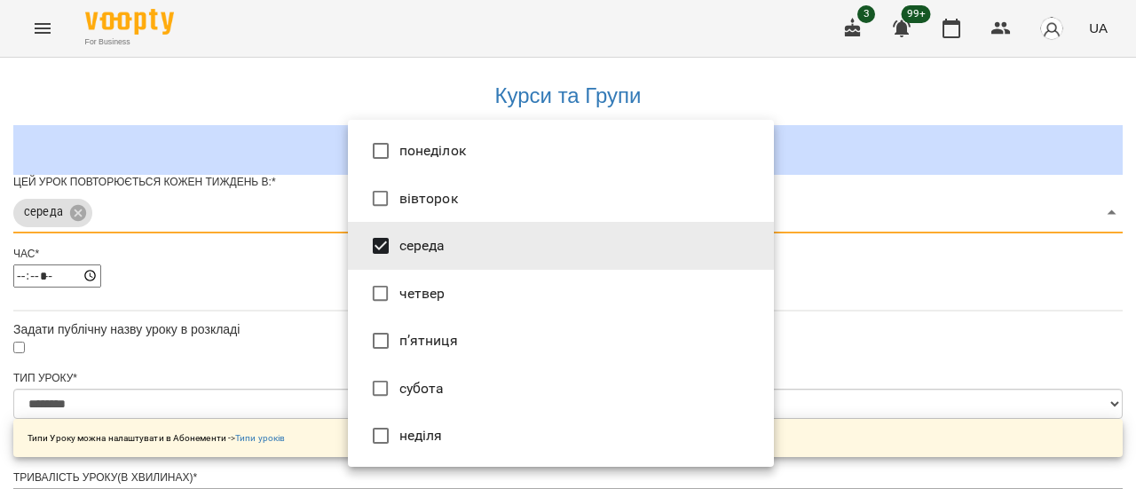
click at [1011, 333] on div at bounding box center [568, 244] width 1136 height 489
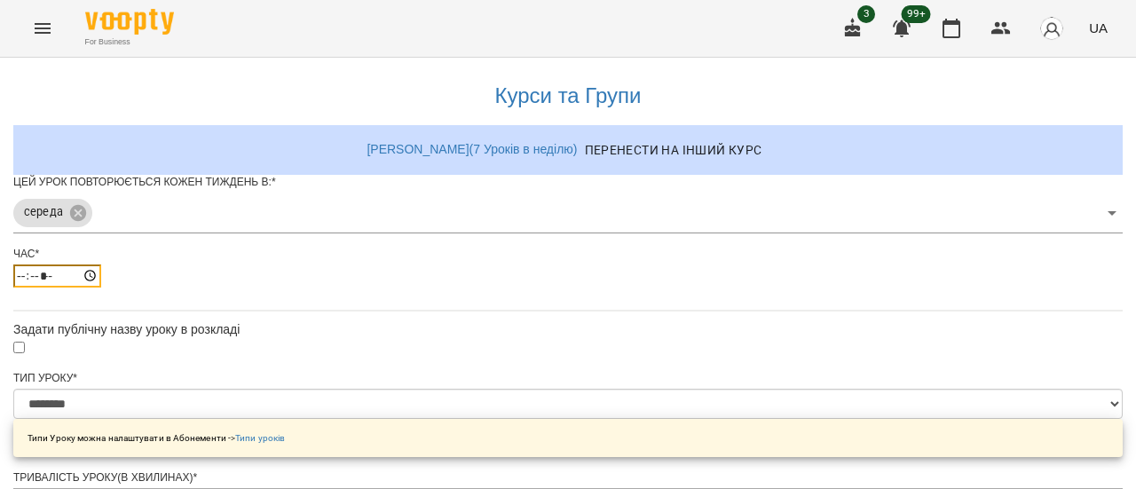
click at [101, 287] on input "*****" at bounding box center [57, 275] width 88 height 23
type input "*****"
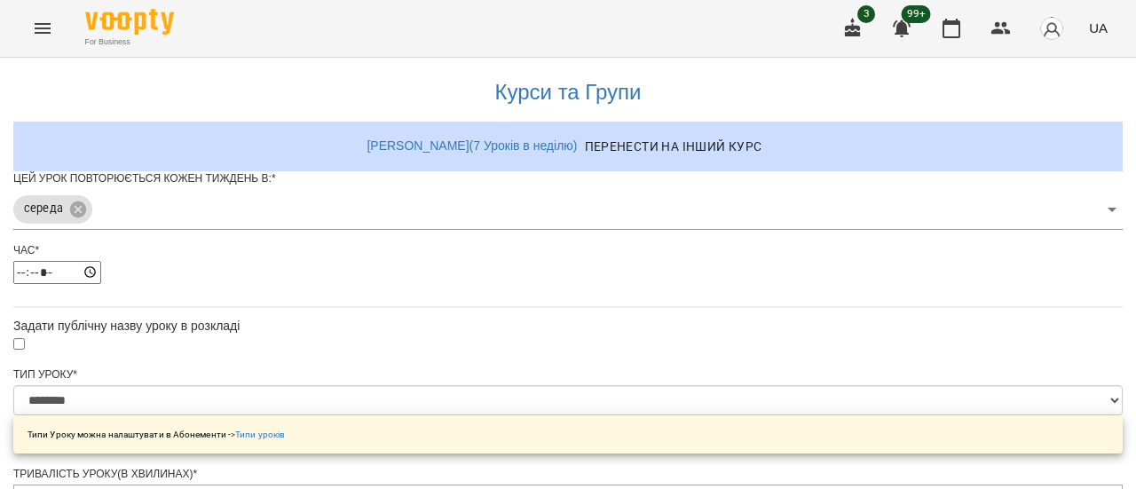
scroll to position [266, 0]
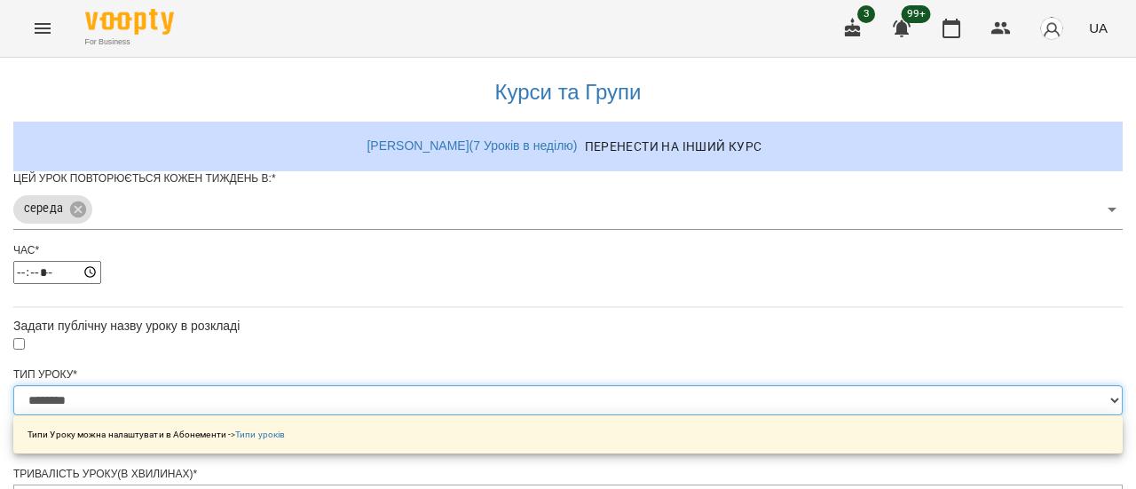
click at [760, 385] on select "**********" at bounding box center [567, 400] width 1109 height 30
select select "*********"
click at [348, 385] on select "**********" at bounding box center [567, 400] width 1109 height 30
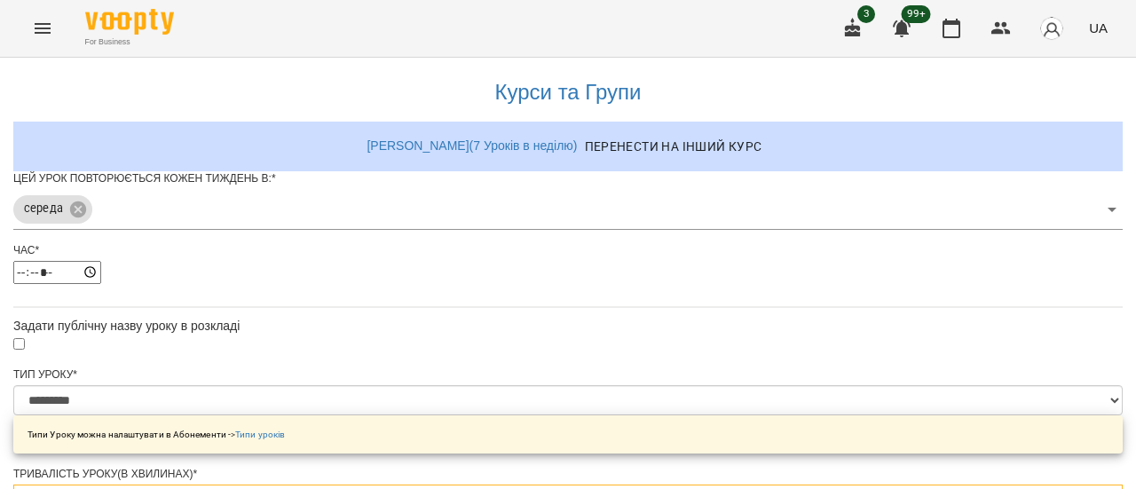
type input "*"
type input "***"
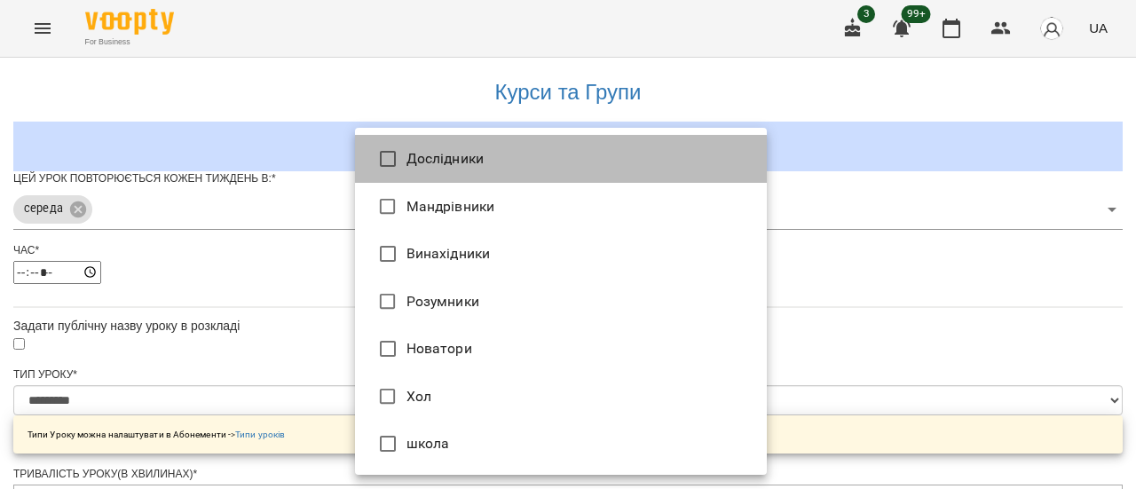
click at [658, 157] on li "Дослідники" at bounding box center [561, 159] width 412 height 48
type input "**********"
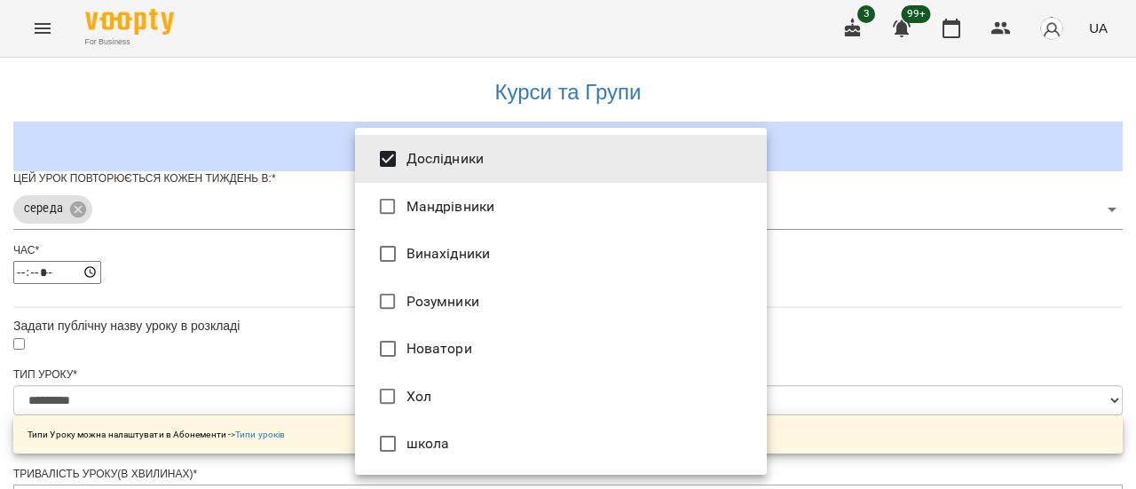
click at [953, 227] on div at bounding box center [568, 244] width 1136 height 489
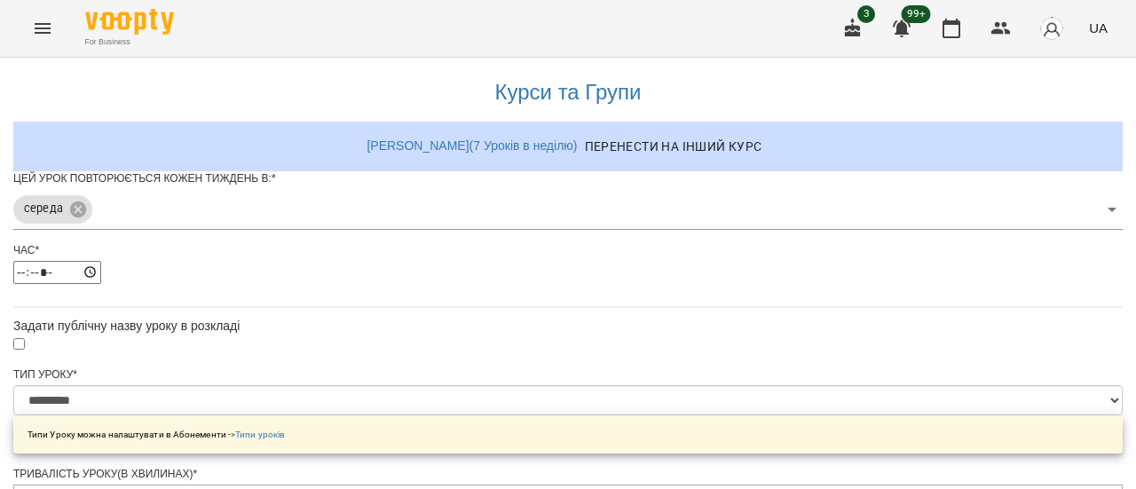
scroll to position [749, 0]
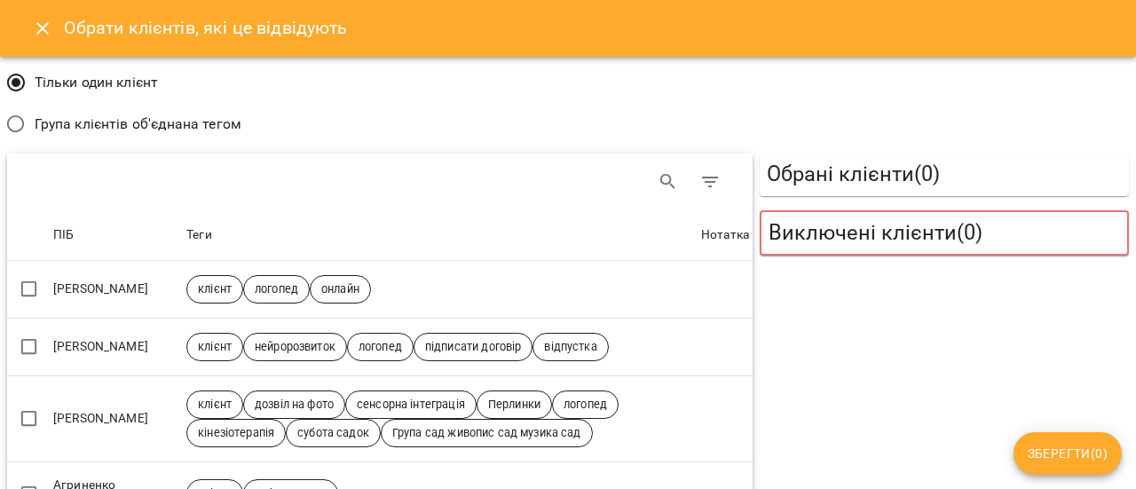
click at [63, 123] on span "Група клієнтів об'єднана тегом" at bounding box center [138, 124] width 207 height 21
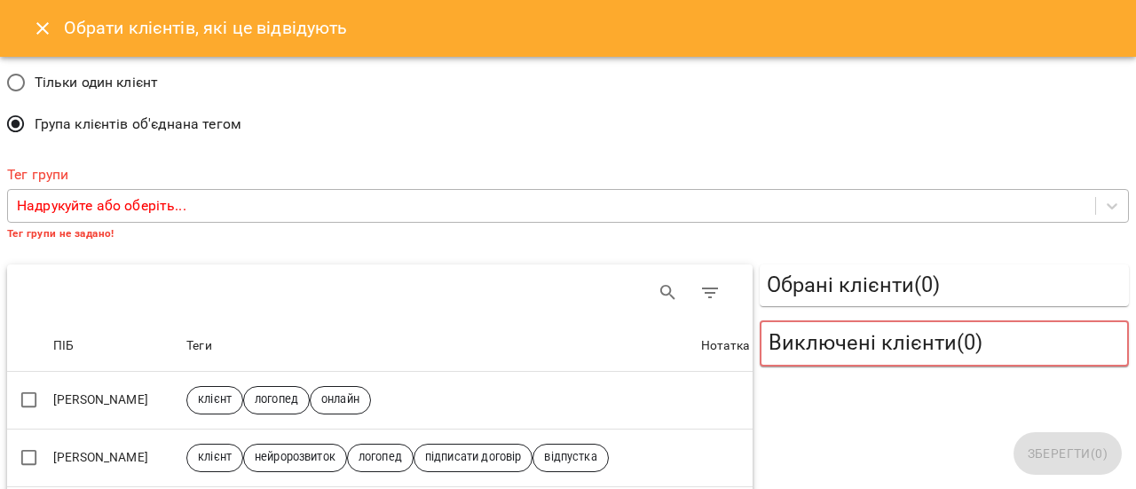
click at [115, 209] on p "Надрукуйте або оберіть..." at bounding box center [101, 205] width 169 height 21
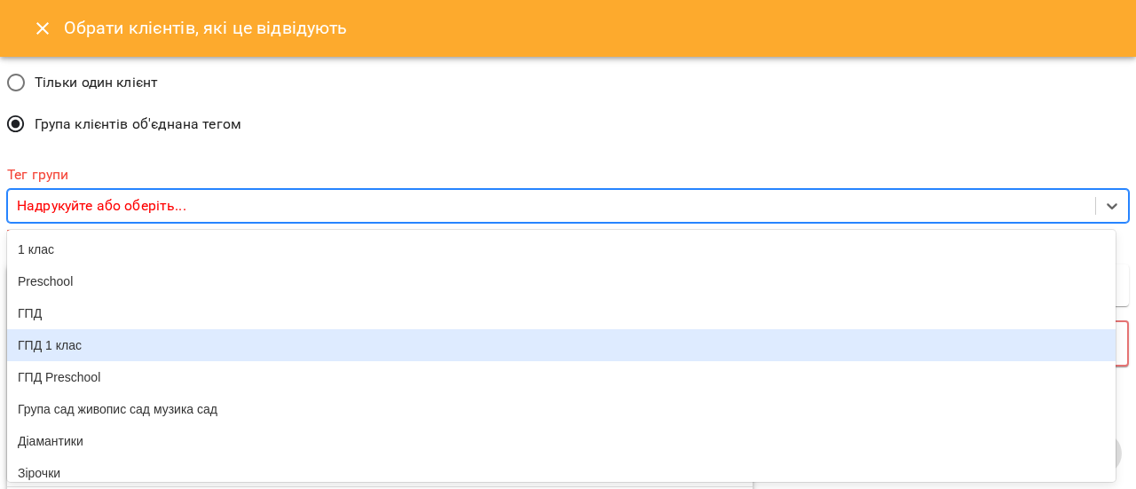
click at [83, 359] on div "ГПД 1 клас" at bounding box center [561, 345] width 1108 height 32
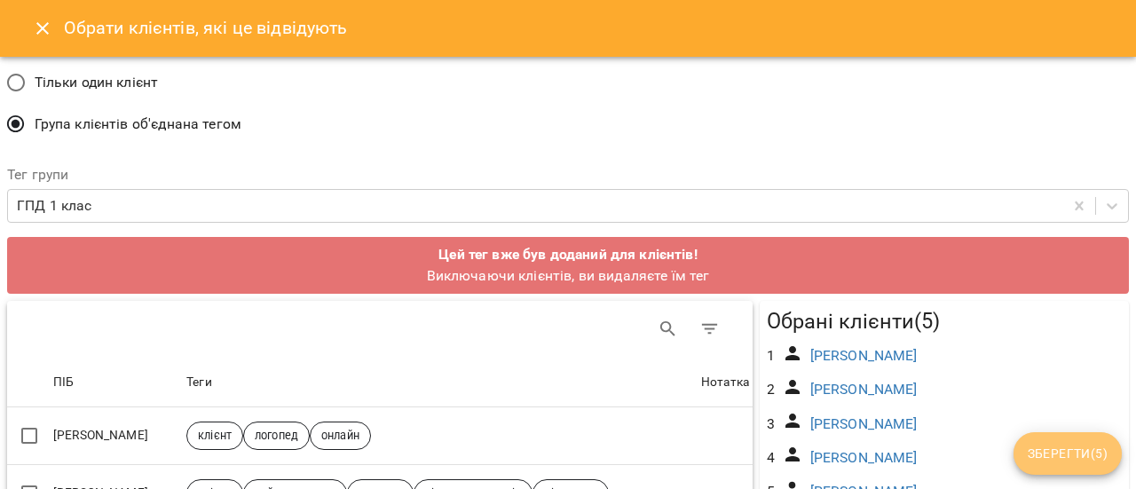
click at [1062, 445] on span "Зберегти ( 5 )" at bounding box center [1067, 453] width 80 height 21
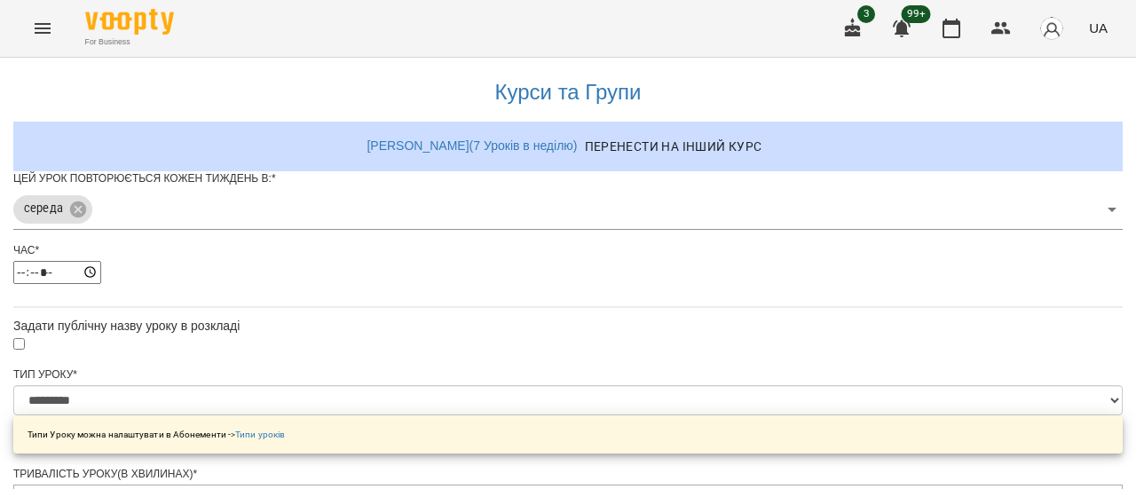
scroll to position [887, 0]
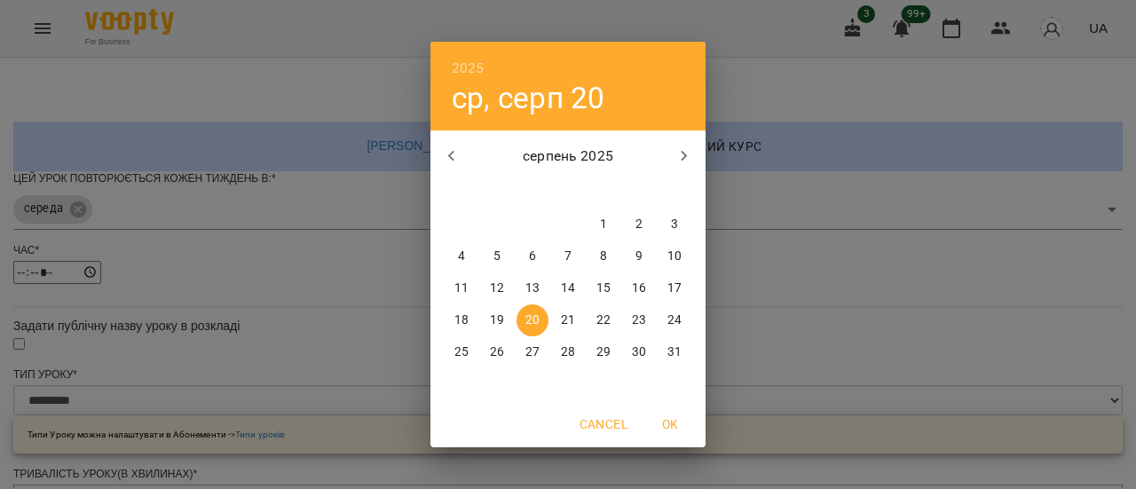
click at [541, 319] on span "20" at bounding box center [532, 320] width 32 height 18
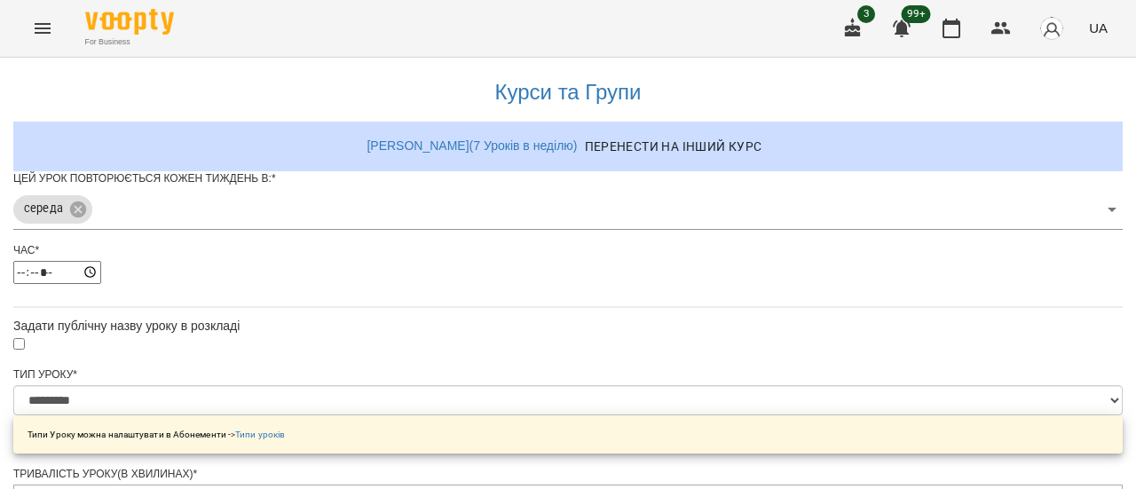
scroll to position [1000, 0]
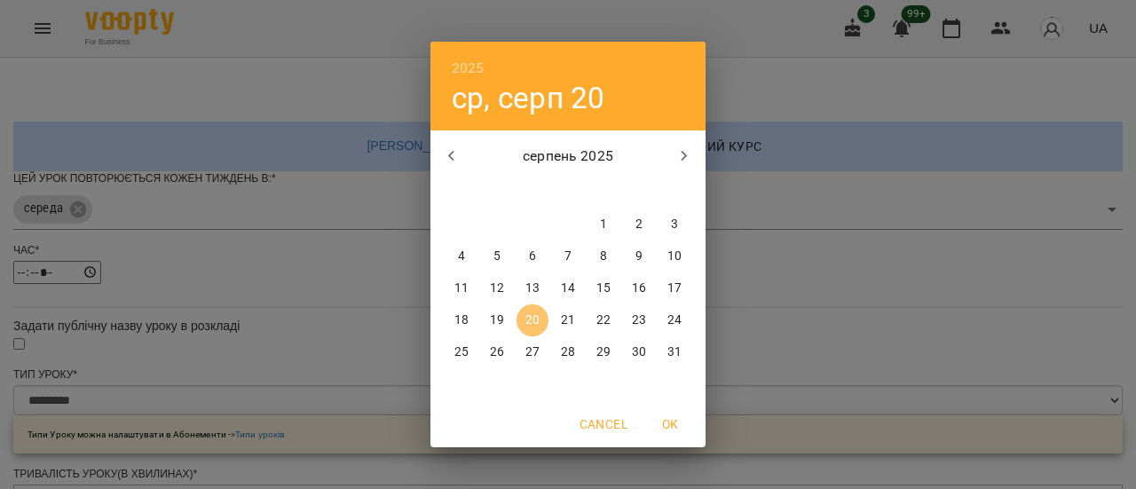
click at [524, 318] on span "20" at bounding box center [532, 320] width 32 height 18
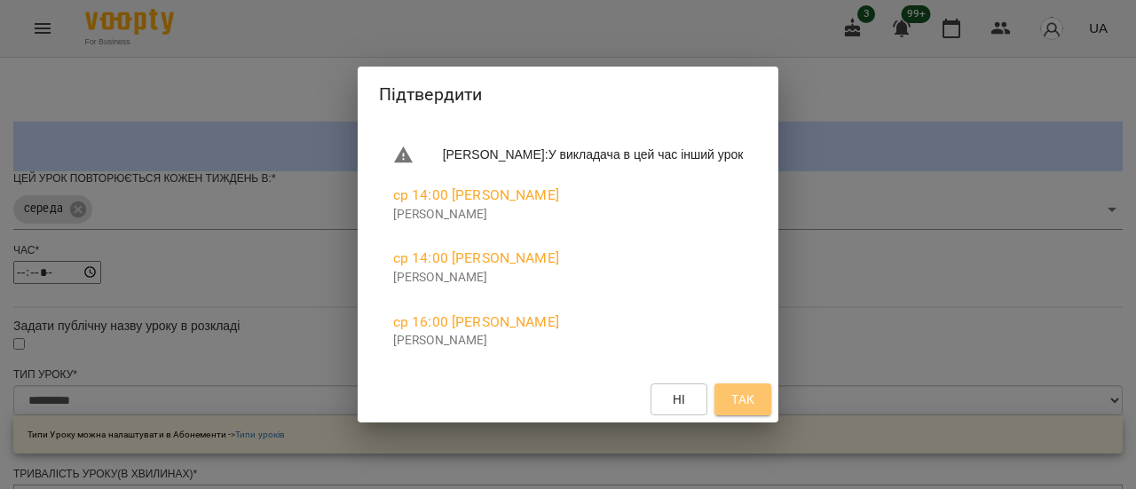
click at [767, 400] on button "Так" at bounding box center [742, 399] width 57 height 32
